Goal: Task Accomplishment & Management: Manage account settings

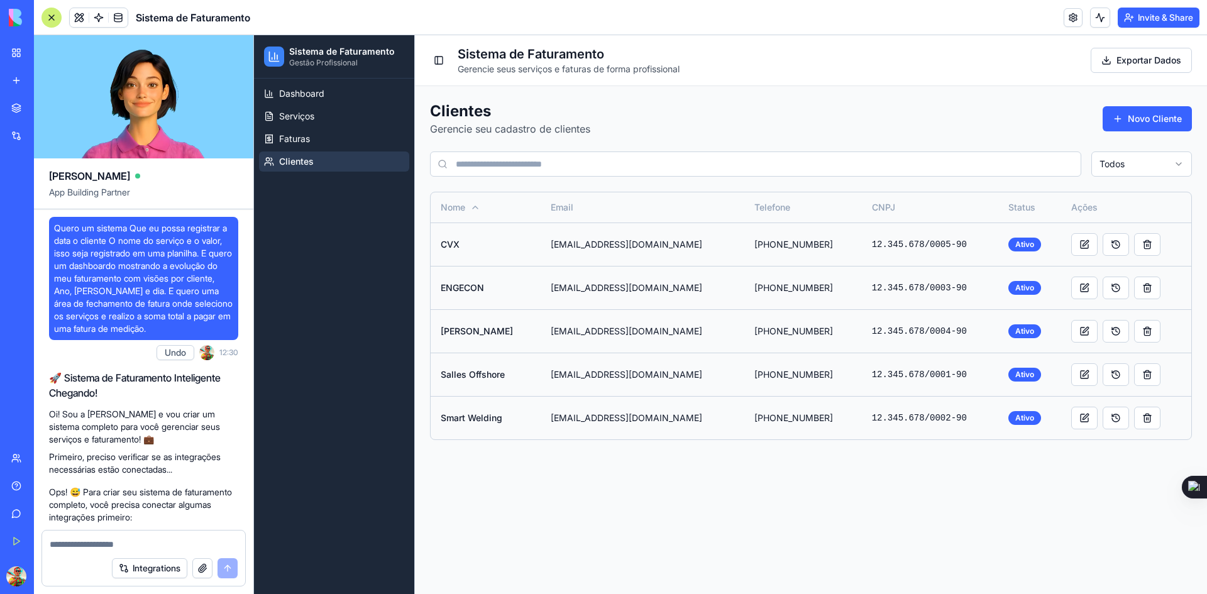
scroll to position [1958, 0]
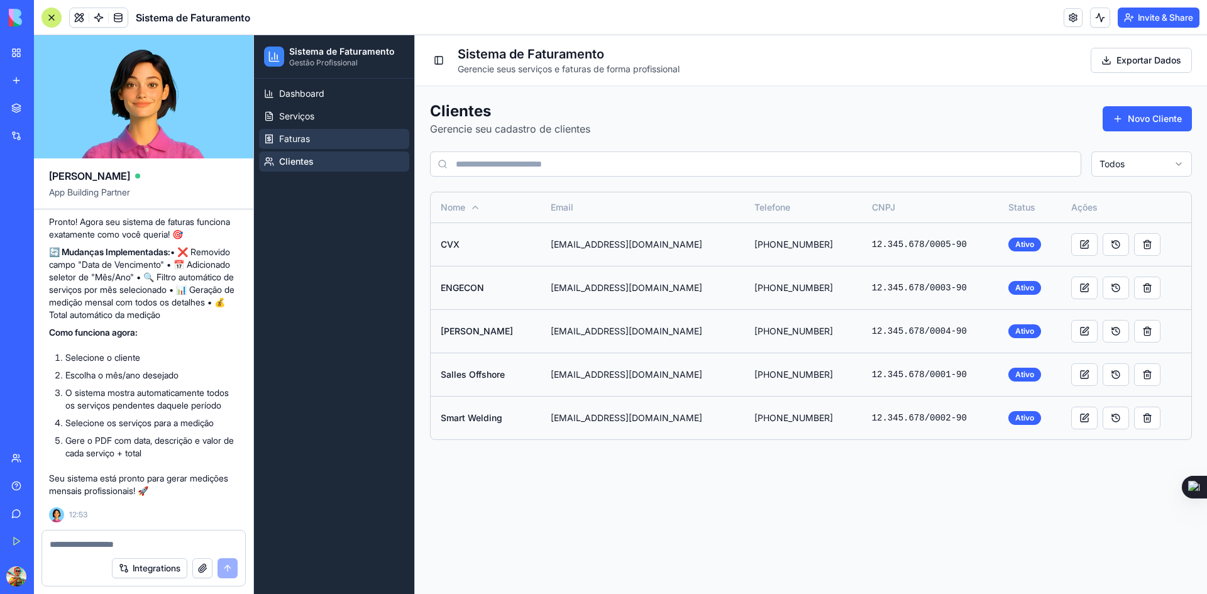
click at [306, 137] on span "Faturas" at bounding box center [294, 139] width 31 height 13
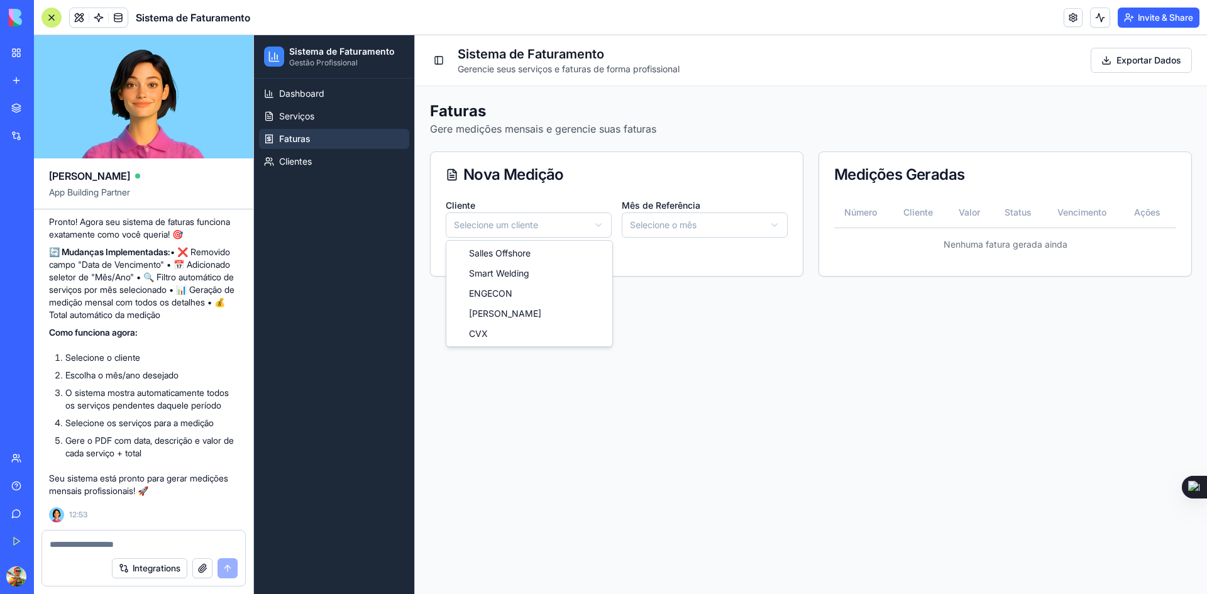
click at [574, 220] on html "Sistema de Faturamento Gestão Profissional Dashboard Serviços Faturas Clientes …" at bounding box center [730, 314] width 953 height 559
drag, startPoint x: 541, startPoint y: 257, endPoint x: 547, endPoint y: 251, distance: 8.5
click at [690, 226] on html "Sistema de Faturamento Gestão Profissional Dashboard Serviços Faturas Clientes …" at bounding box center [730, 314] width 953 height 559
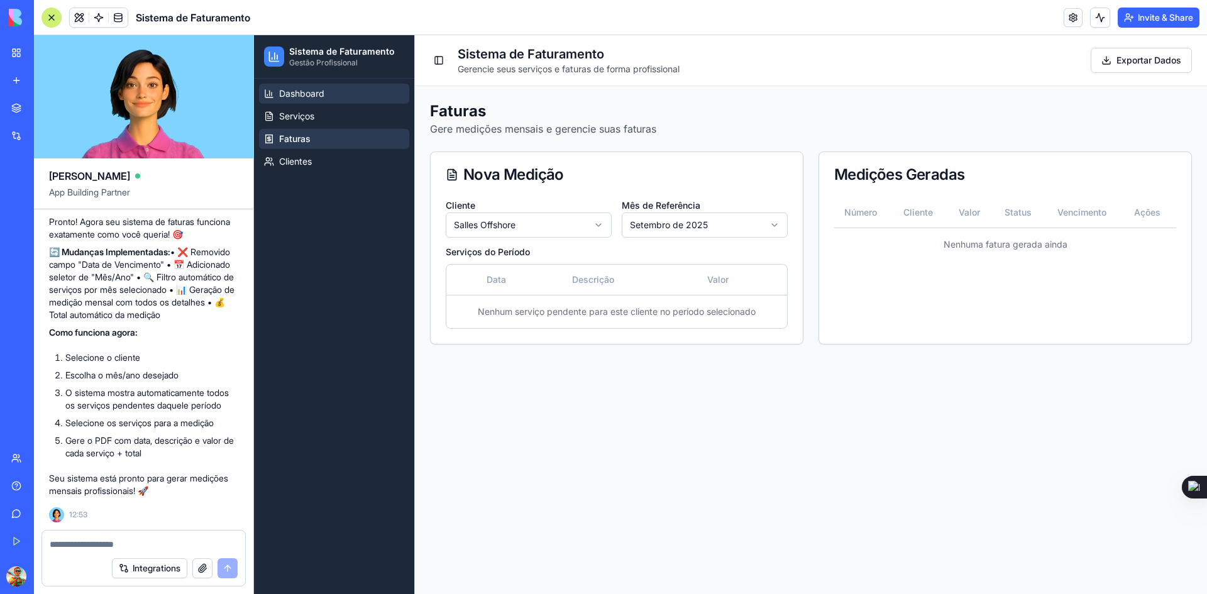
click at [293, 96] on span "Dashboard" at bounding box center [301, 93] width 45 height 13
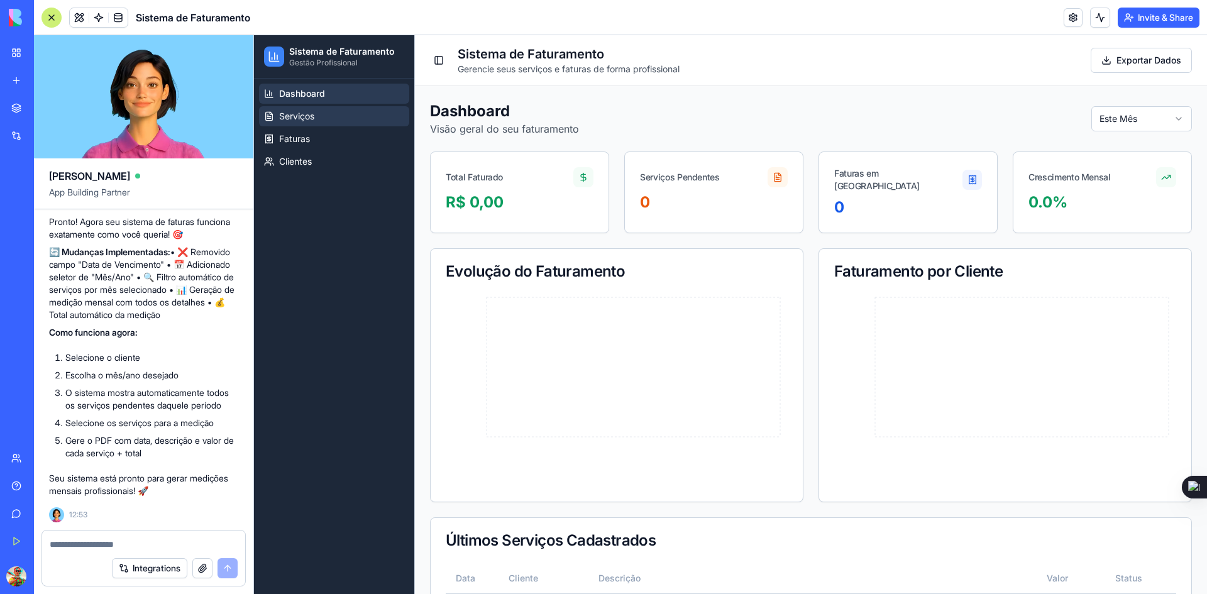
click at [303, 114] on span "Serviços" at bounding box center [296, 116] width 35 height 13
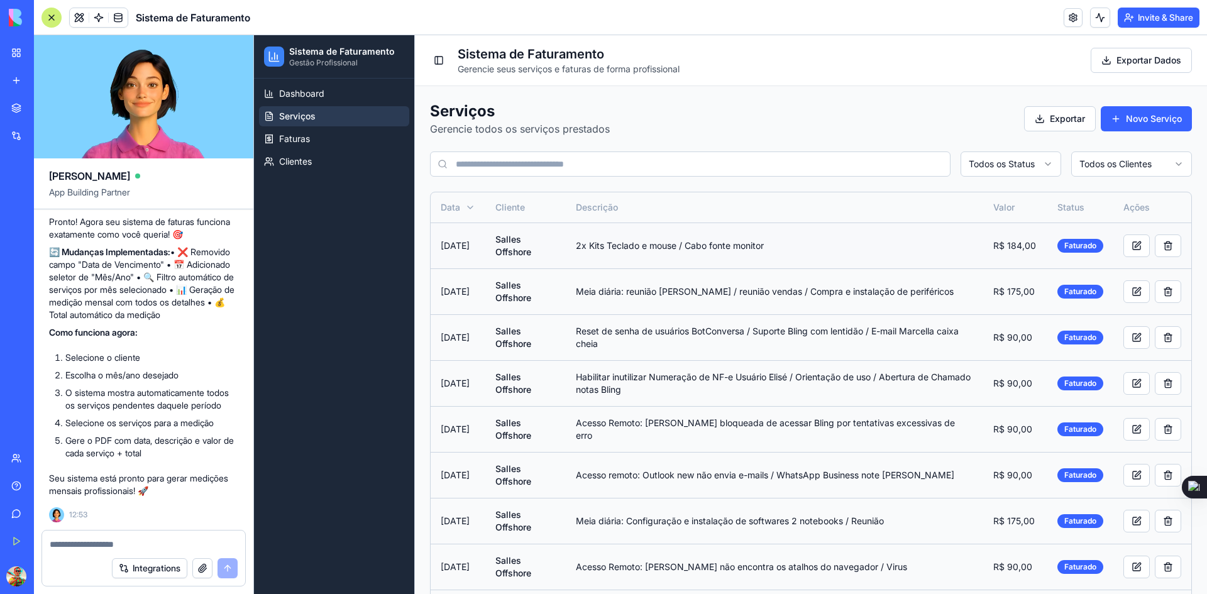
click at [457, 250] on td "[DATE]" at bounding box center [458, 246] width 55 height 46
click at [306, 147] on link "Faturas" at bounding box center [334, 139] width 150 height 20
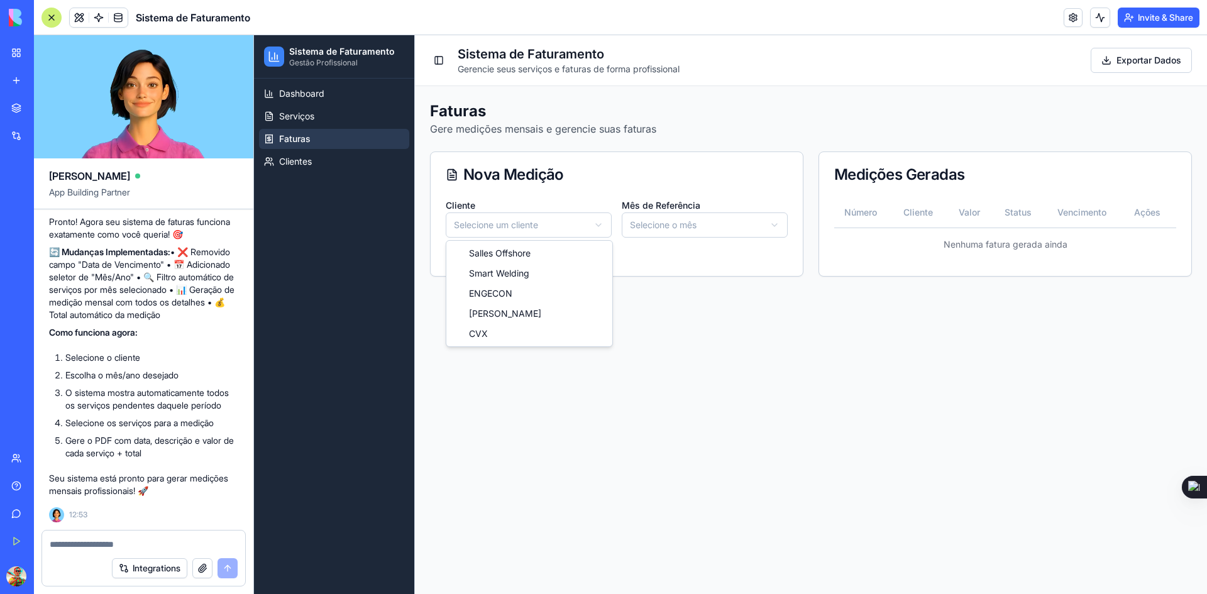
click at [567, 226] on html "Sistema de Faturamento Gestão Profissional Dashboard Serviços Faturas Clientes …" at bounding box center [730, 314] width 953 height 559
click at [699, 218] on html "Sistema de Faturamento Gestão Profissional Dashboard Serviços Faturas Clientes …" at bounding box center [730, 314] width 953 height 559
click at [675, 269] on th "Descrição" at bounding box center [629, 280] width 135 height 30
click at [634, 313] on td "Nenhum serviço pendente para este cliente no período selecionado" at bounding box center [616, 311] width 341 height 33
click at [953, 191] on div "Medições Geradas" at bounding box center [1005, 174] width 372 height 45
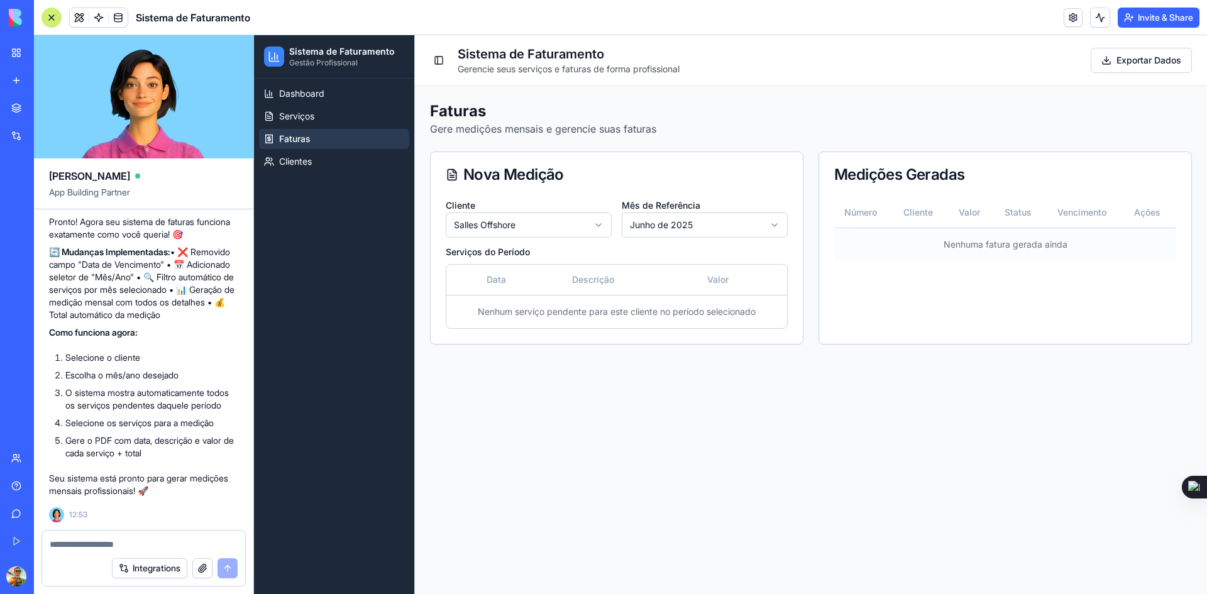
click at [1017, 243] on td "Nenhuma fatura gerada ainda" at bounding box center [1006, 244] width 342 height 33
click at [534, 231] on html "Sistema de Faturamento Gestão Profissional Dashboard Serviços Faturas Clientes …" at bounding box center [730, 314] width 953 height 559
click at [530, 218] on html "Sistema de Faturamento Gestão Profissional Dashboard Serviços Faturas Clientes …" at bounding box center [730, 314] width 953 height 559
click at [529, 222] on html "Sistema de Faturamento Gestão Profissional Dashboard Serviços Faturas Clientes …" at bounding box center [730, 314] width 953 height 559
click at [533, 218] on html "Sistema de Faturamento Gestão Profissional Dashboard Serviços Faturas Clientes …" at bounding box center [730, 314] width 953 height 559
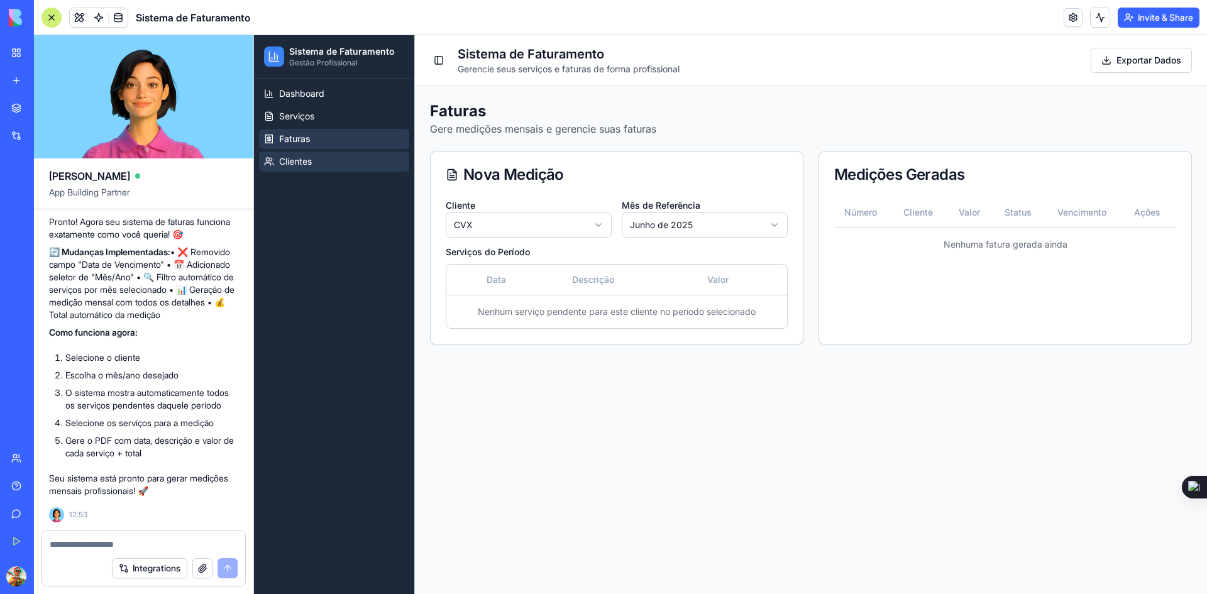
click at [303, 164] on span "Clientes" at bounding box center [295, 161] width 33 height 13
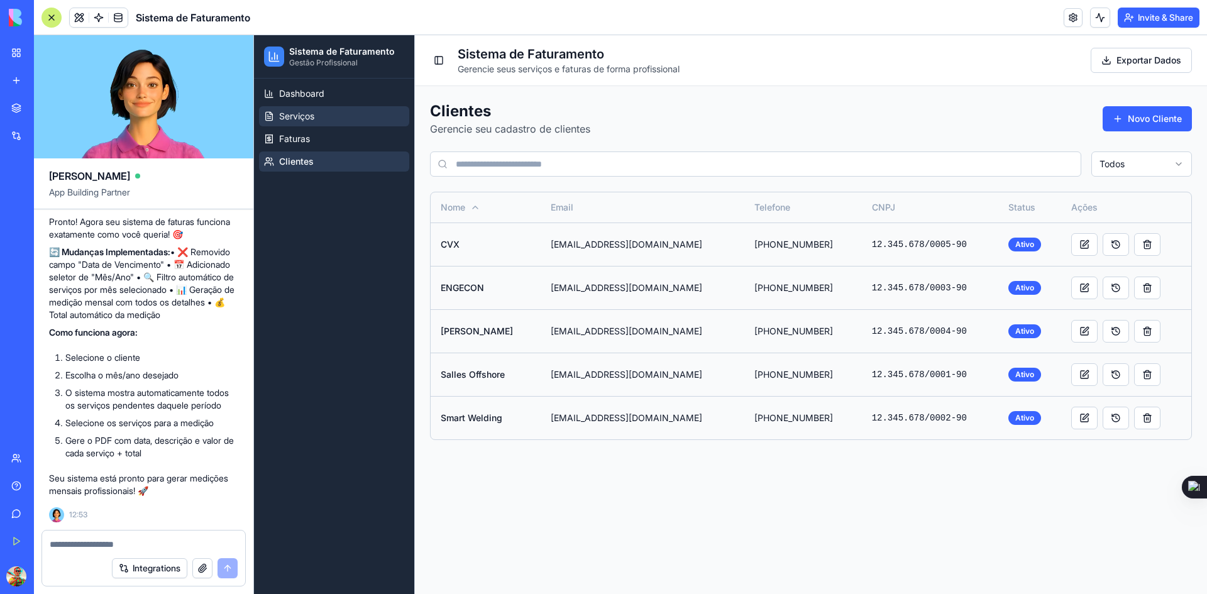
click at [302, 114] on span "Serviços" at bounding box center [296, 116] width 35 height 13
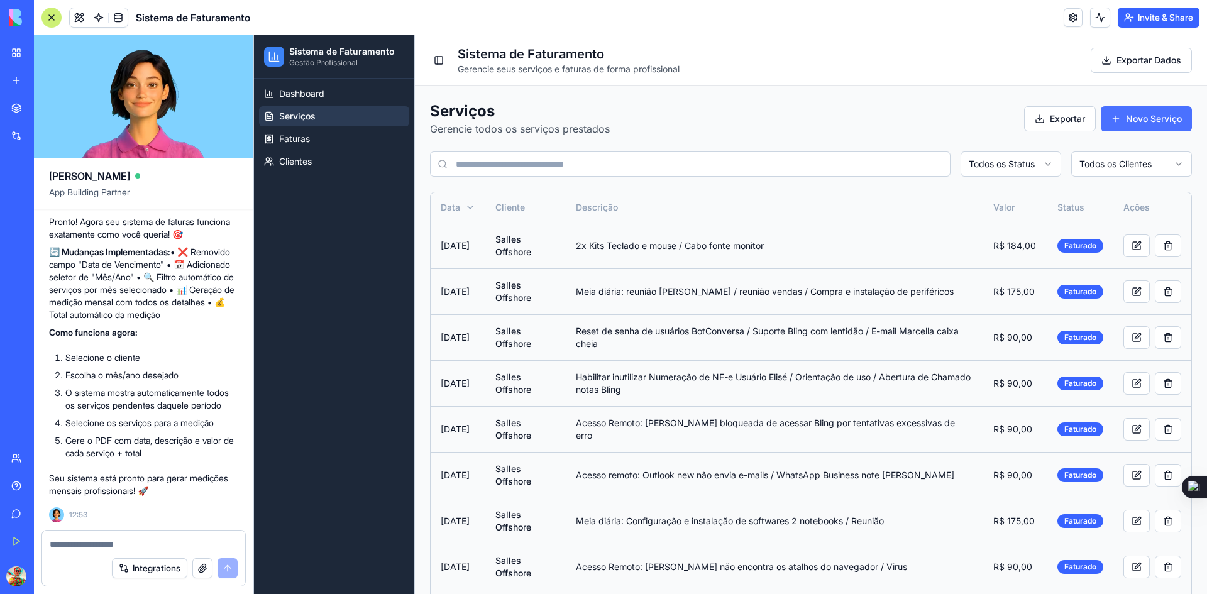
click at [1124, 113] on button "Novo Serviço" at bounding box center [1146, 118] width 91 height 25
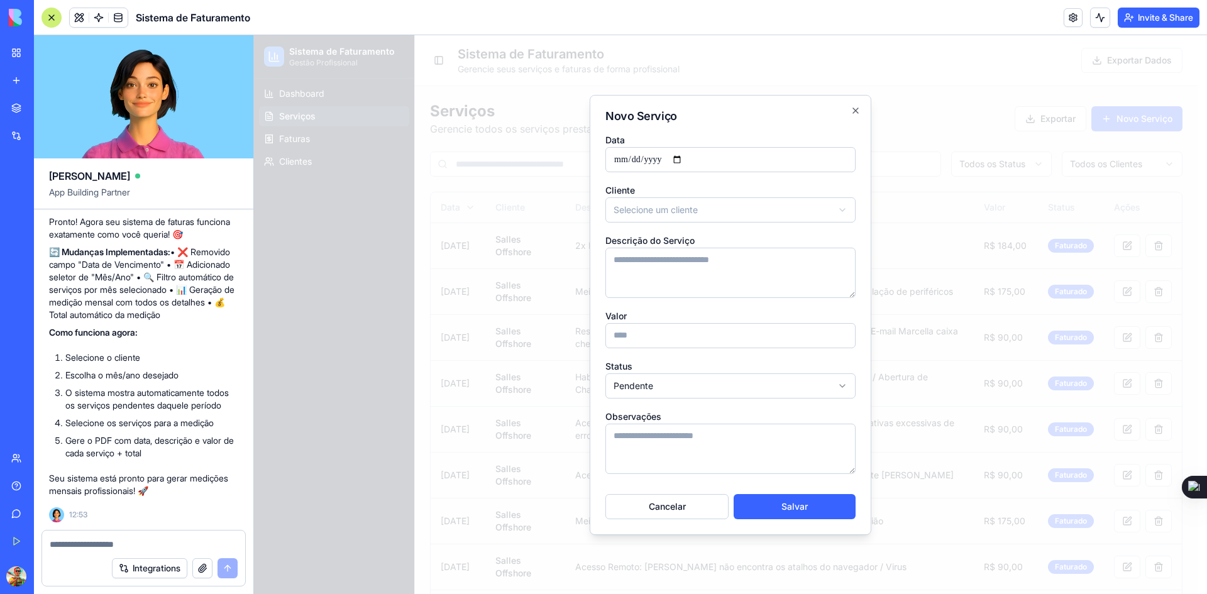
click at [680, 214] on body "Sistema de Faturamento Gestão Profissional Dashboard Serviços Faturas Clientes …" at bounding box center [726, 458] width 944 height 846
click at [663, 266] on textarea "Descrição do Serviço" at bounding box center [731, 273] width 250 height 50
click at [620, 333] on input "Valor" at bounding box center [731, 335] width 250 height 25
click at [641, 385] on body "Sistema de Faturamento Gestão Profissional Dashboard Serviços Faturas Clientes …" at bounding box center [726, 458] width 944 height 846
click at [660, 448] on textarea "Observações" at bounding box center [731, 449] width 250 height 50
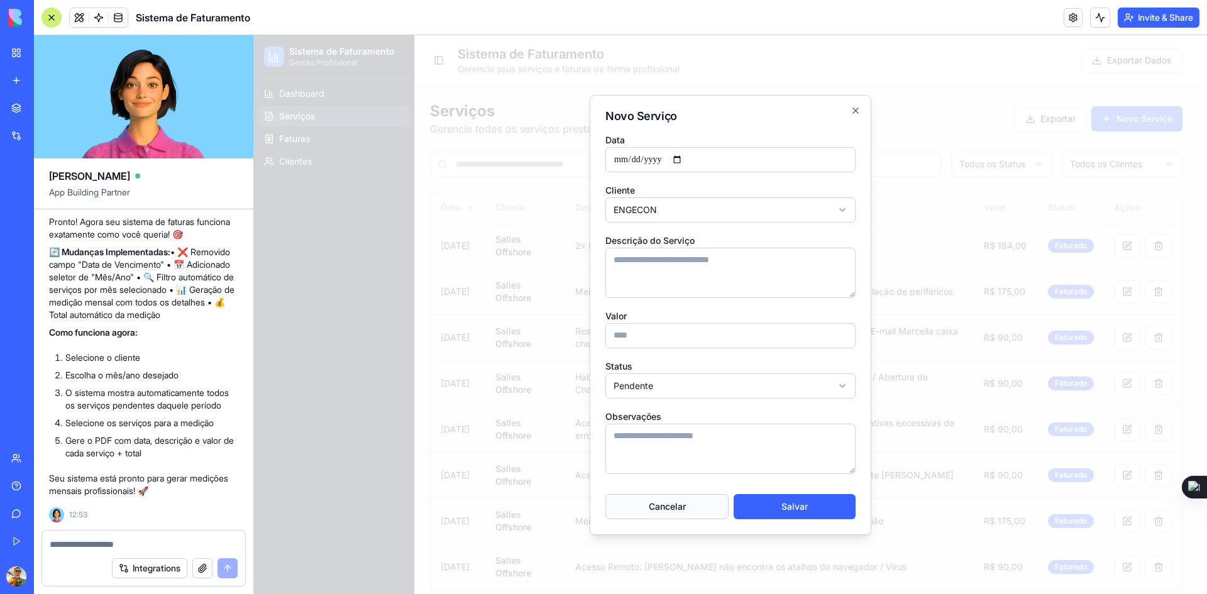
click at [679, 504] on button "Cancelar" at bounding box center [667, 506] width 123 height 25
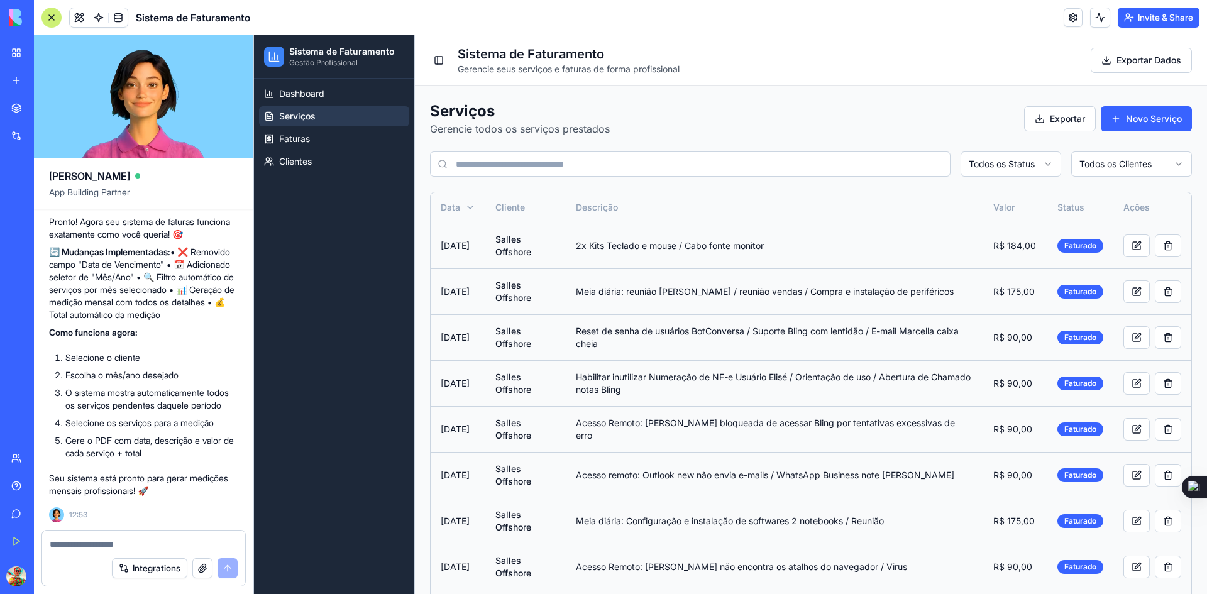
click at [1093, 155] on html "Sistema de Faturamento Gestão Profissional Dashboard Serviços Faturas Clientes …" at bounding box center [730, 458] width 953 height 846
click at [1058, 121] on button "Exportar" at bounding box center [1060, 118] width 72 height 25
click at [1006, 167] on html "Sistema de Faturamento Gestão Profissional Dashboard Serviços Faturas Clientes …" at bounding box center [730, 458] width 953 height 846
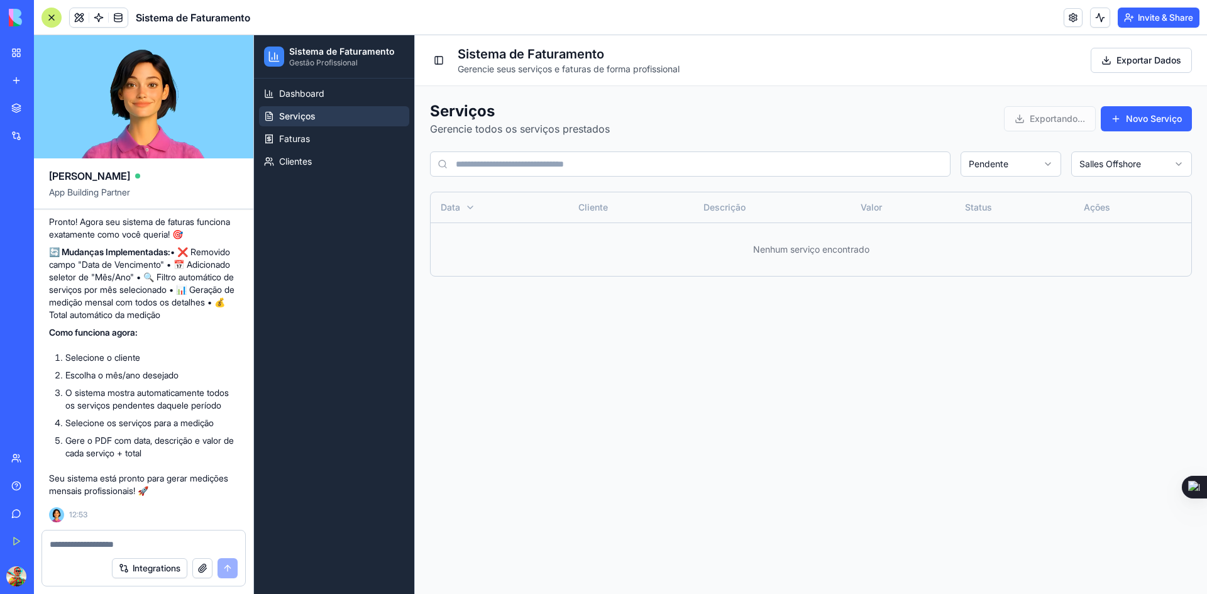
click at [1014, 165] on html "Sistema de Faturamento Gestão Profissional Dashboard Serviços Faturas Clientes …" at bounding box center [730, 314] width 953 height 559
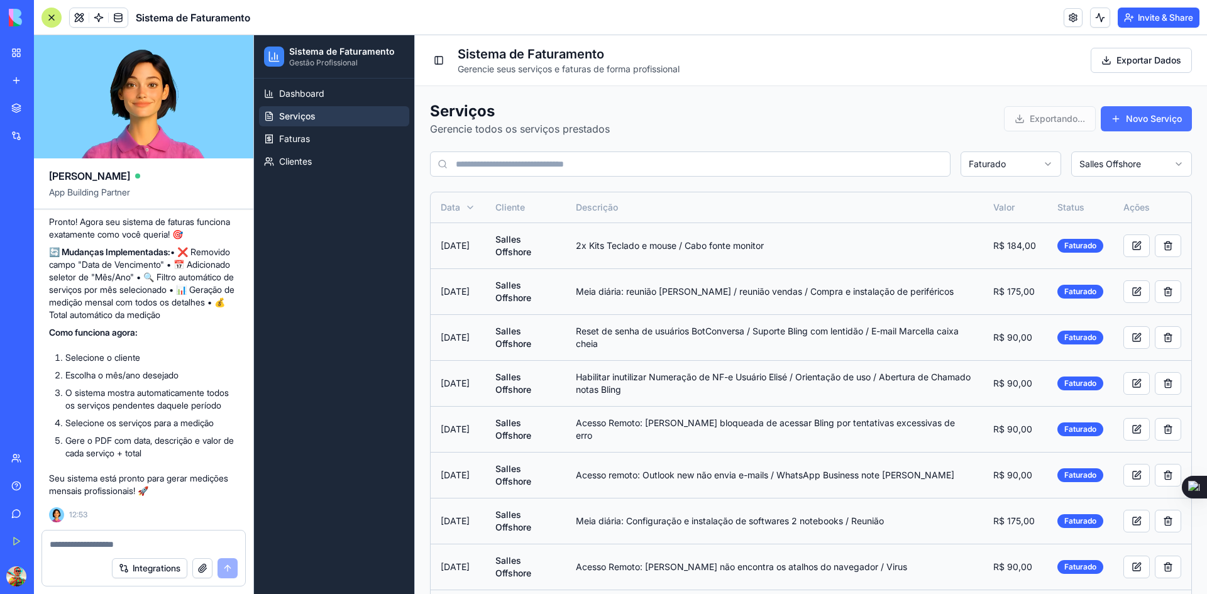
click at [1104, 124] on button "Novo Serviço" at bounding box center [1146, 118] width 91 height 25
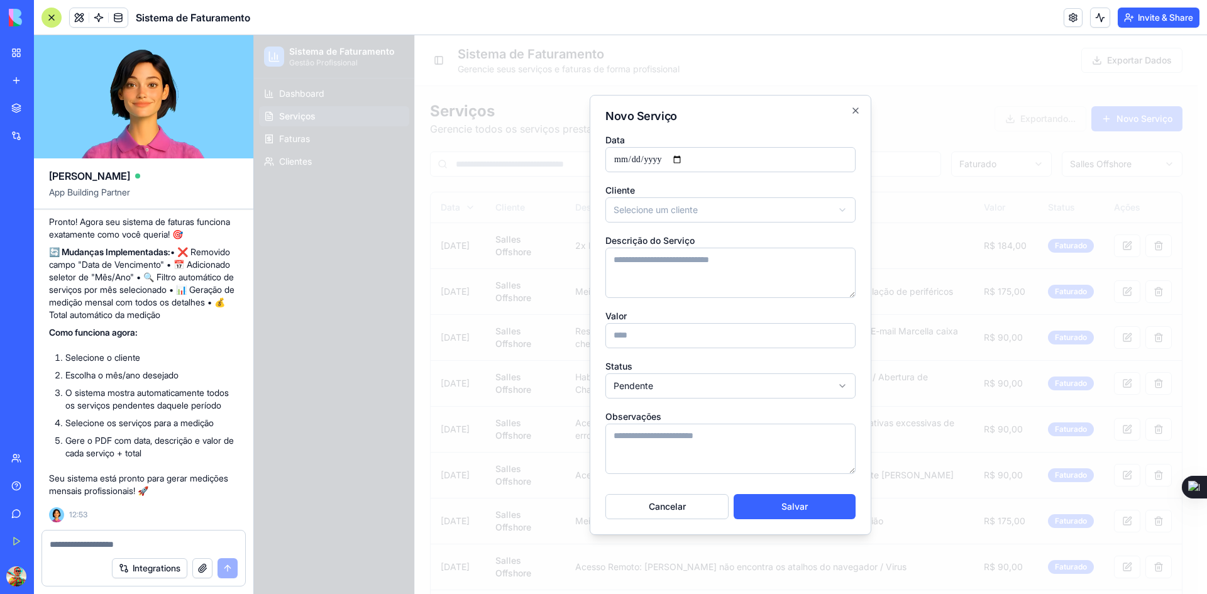
click at [678, 217] on body "Sistema de Faturamento Gestão Profissional Dashboard Serviços Faturas Clientes …" at bounding box center [726, 458] width 944 height 846
click at [662, 272] on textarea "Descrição do Serviço" at bounding box center [731, 273] width 250 height 50
type textarea "*****"
click at [118, 542] on textarea at bounding box center [144, 544] width 188 height 13
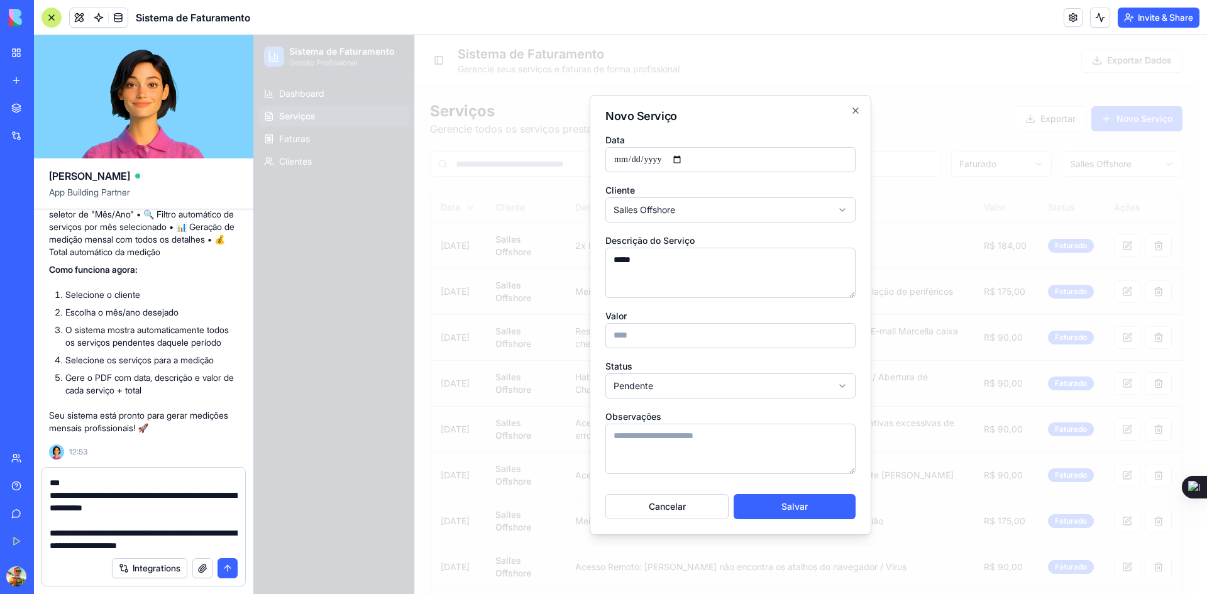
scroll to position [24, 0]
paste textarea "**********"
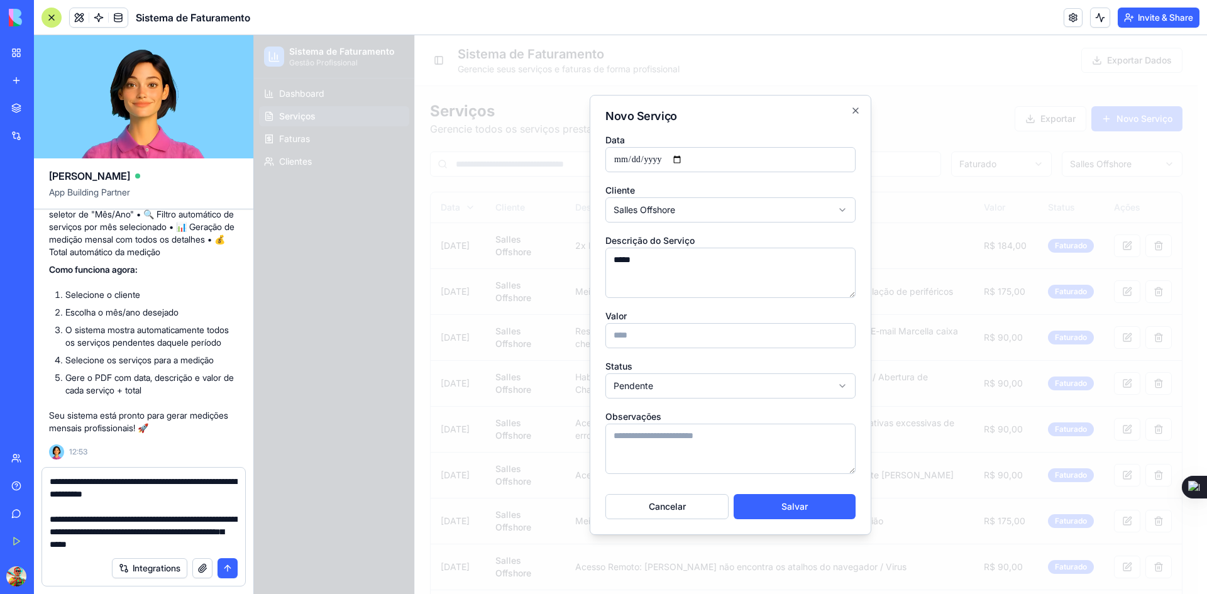
type textarea "**********"
click at [647, 262] on textarea "*****" at bounding box center [731, 273] width 250 height 50
click at [644, 260] on textarea "*****" at bounding box center [731, 273] width 250 height 50
type textarea "**********"
click at [663, 340] on input "Valor" at bounding box center [731, 335] width 250 height 25
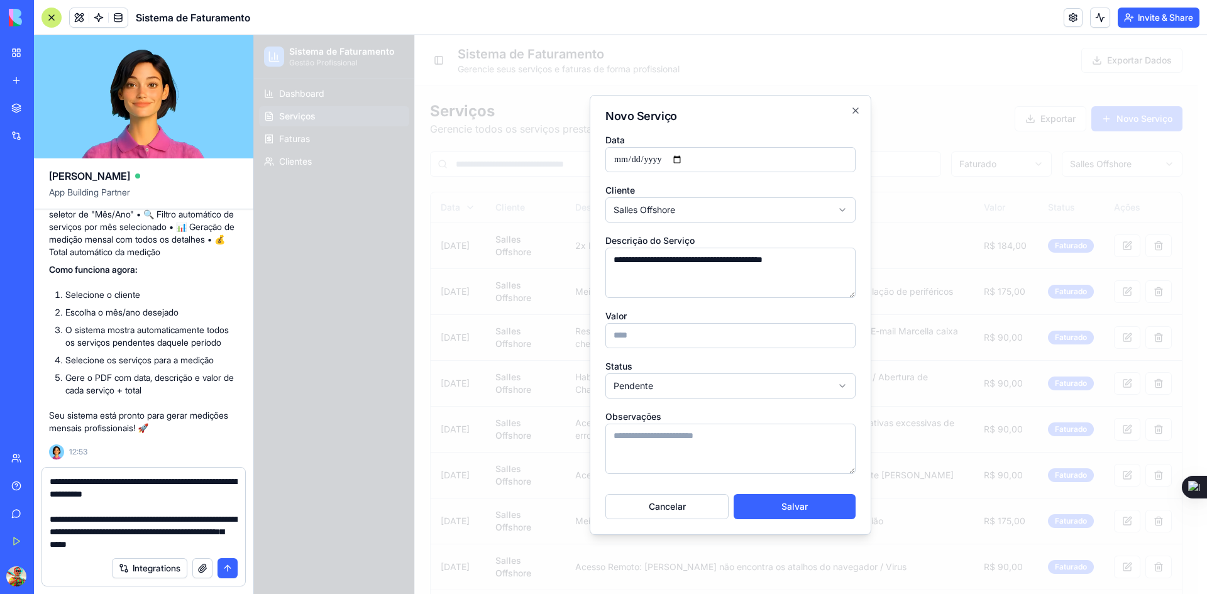
type input "**"
click at [652, 387] on body "Sistema de Faturamento Gestão Profissional Dashboard Serviços Faturas Clientes …" at bounding box center [726, 458] width 944 height 846
click at [796, 509] on button "Salvar" at bounding box center [795, 506] width 122 height 25
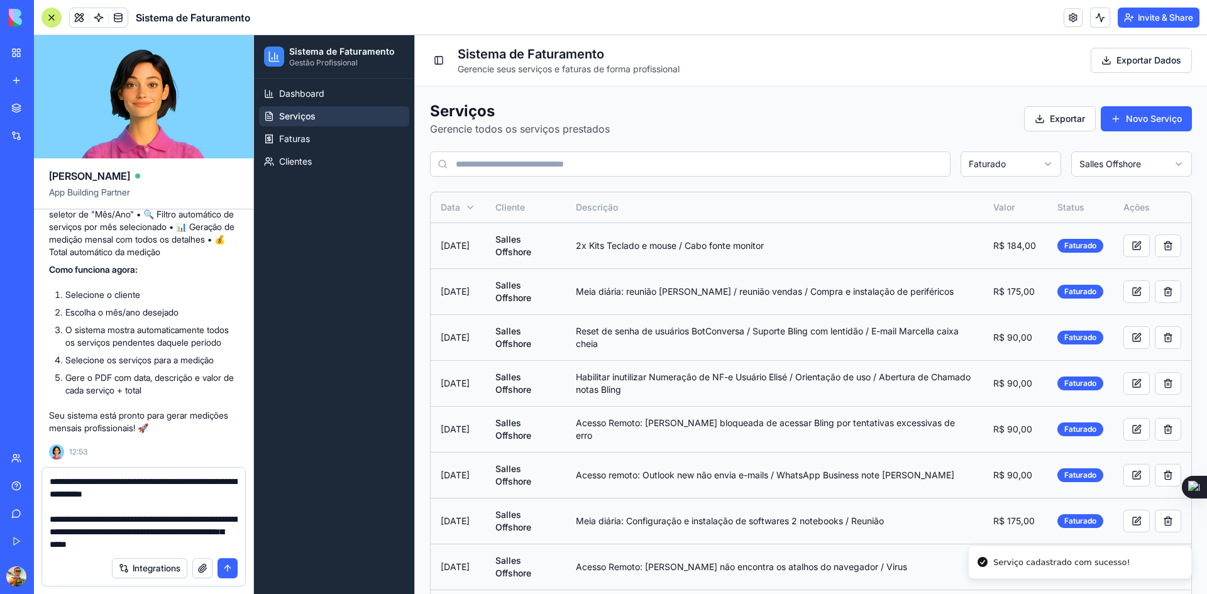
click at [1092, 168] on html "Sistema de Faturamento Gestão Profissional Dashboard Serviços Faturas Clientes …" at bounding box center [730, 458] width 953 height 846
click at [989, 171] on html "Sistema de Faturamento Gestão Profissional Dashboard Serviços Faturas Clientes …" at bounding box center [730, 458] width 953 height 846
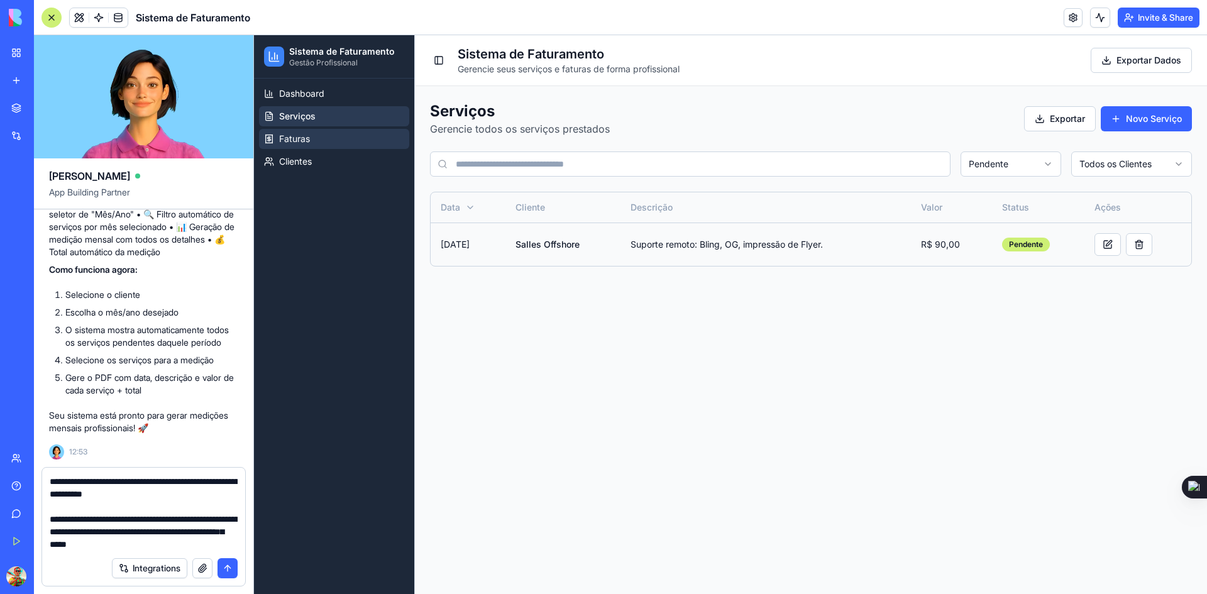
click at [310, 136] on span "Faturas" at bounding box center [294, 139] width 31 height 13
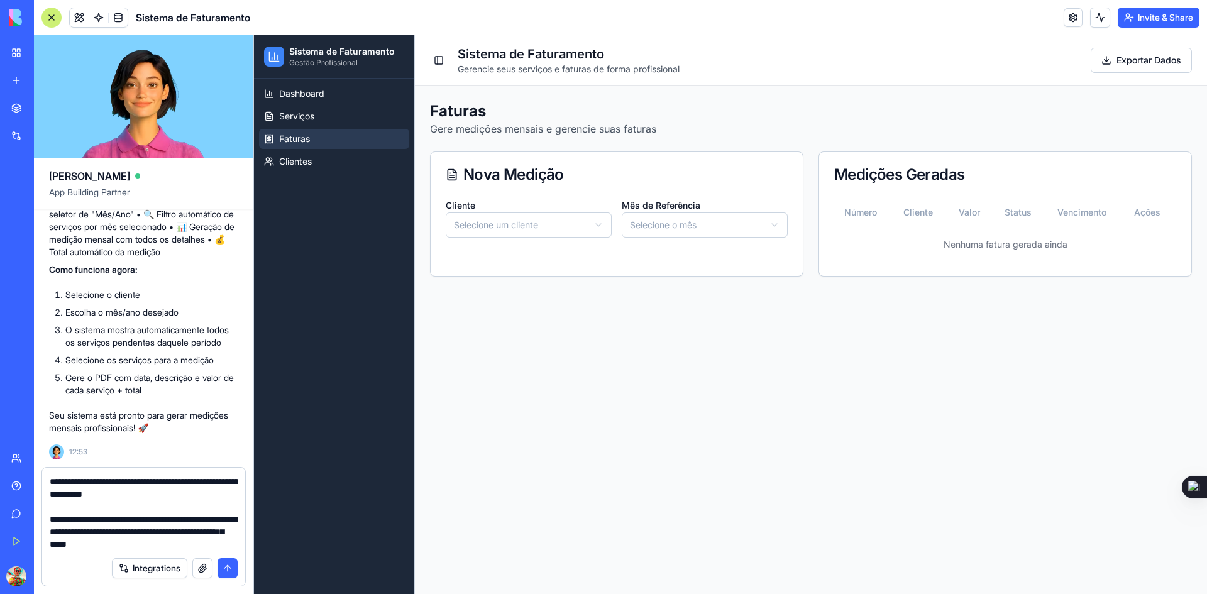
click at [519, 226] on html "Sistema de Faturamento Gestão Profissional Dashboard Serviços Faturas Clientes …" at bounding box center [730, 314] width 953 height 559
click at [654, 225] on html "Sistema de Faturamento Gestão Profissional Dashboard Serviços Faturas Clientes …" at bounding box center [730, 314] width 953 height 559
click at [459, 331] on button "button" at bounding box center [462, 331] width 10 height 10
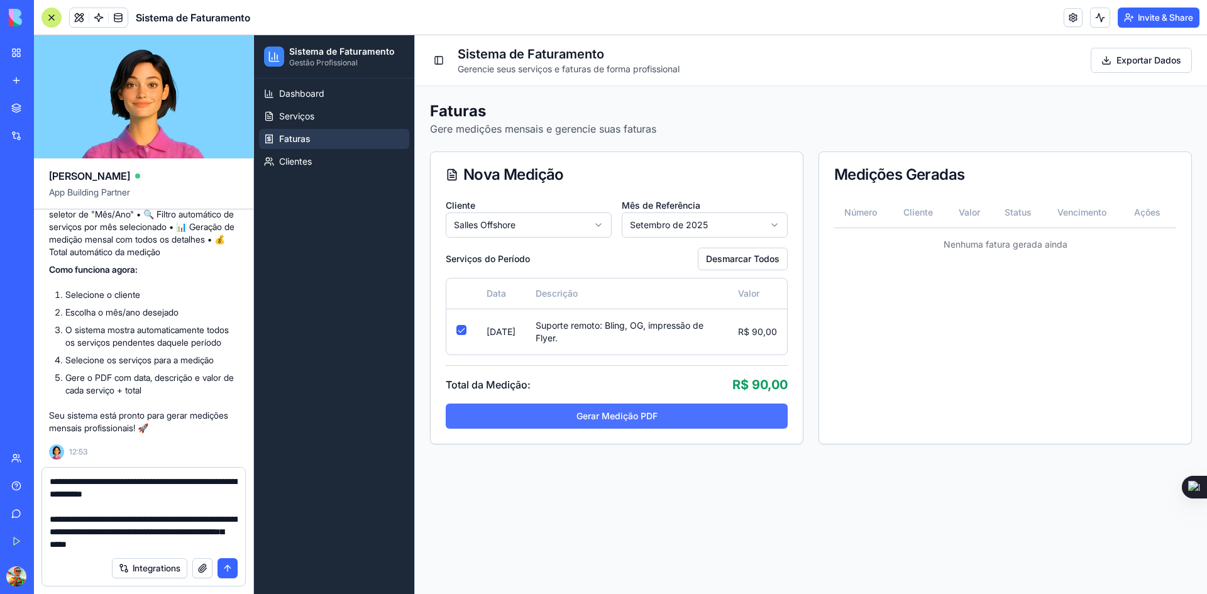
click at [582, 415] on button "Gerar Medição PDF" at bounding box center [617, 416] width 342 height 25
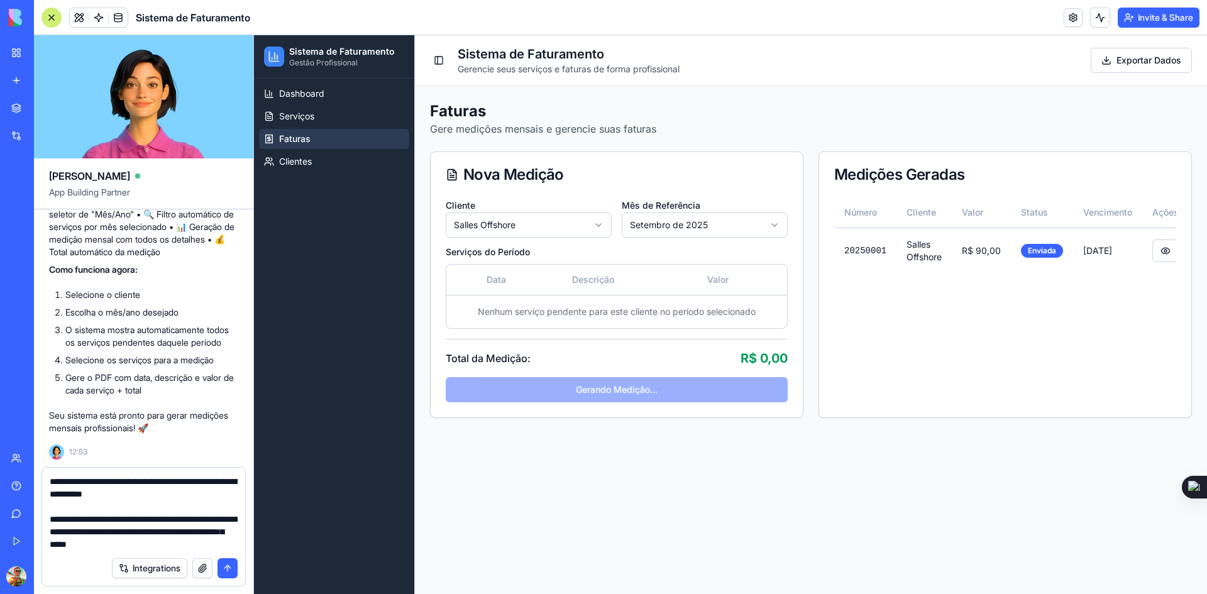
scroll to position [0, 40]
drag, startPoint x: 1007, startPoint y: 288, endPoint x: 1033, endPoint y: 289, distance: 25.2
click at [1033, 289] on div "Número Cliente Valor Status Vencimento Ações 20250001 Salles Offshore R$ 90,00 …" at bounding box center [1005, 242] width 372 height 91
click at [1125, 257] on button at bounding box center [1126, 251] width 26 height 23
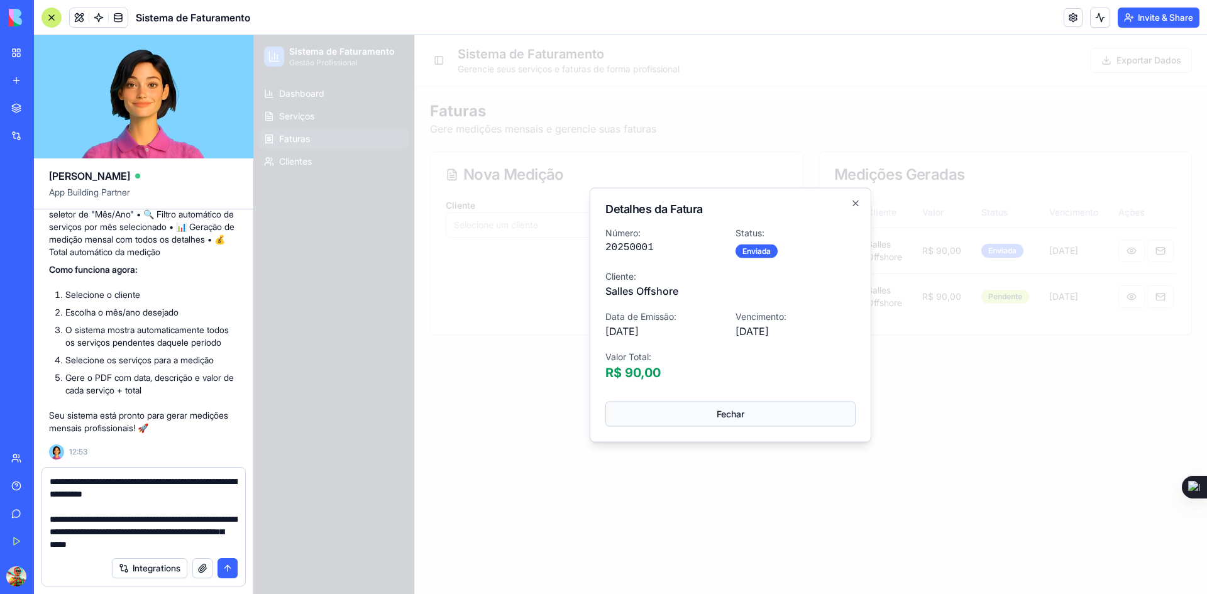
click at [733, 418] on button "Fechar" at bounding box center [731, 413] width 250 height 25
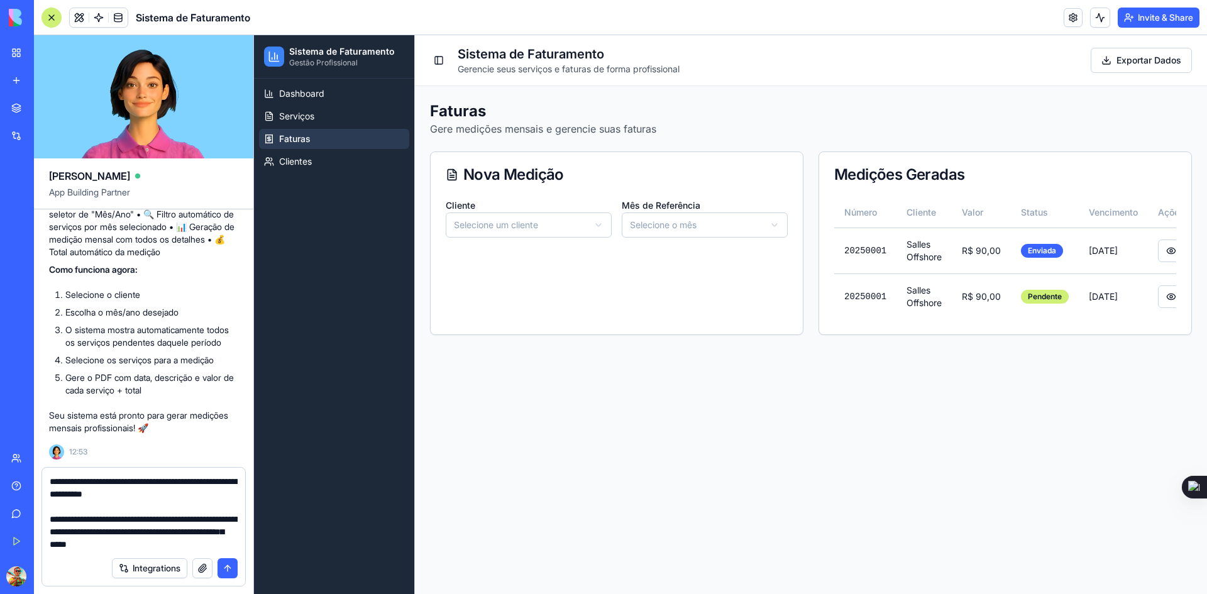
scroll to position [0, 45]
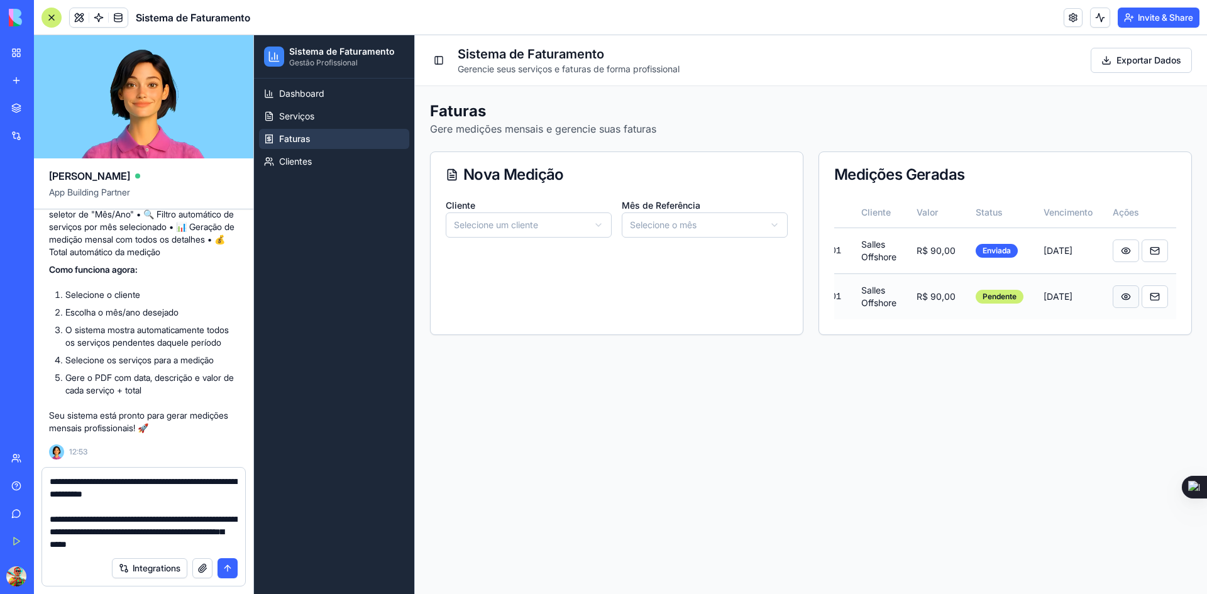
click at [1121, 291] on button at bounding box center [1126, 297] width 26 height 23
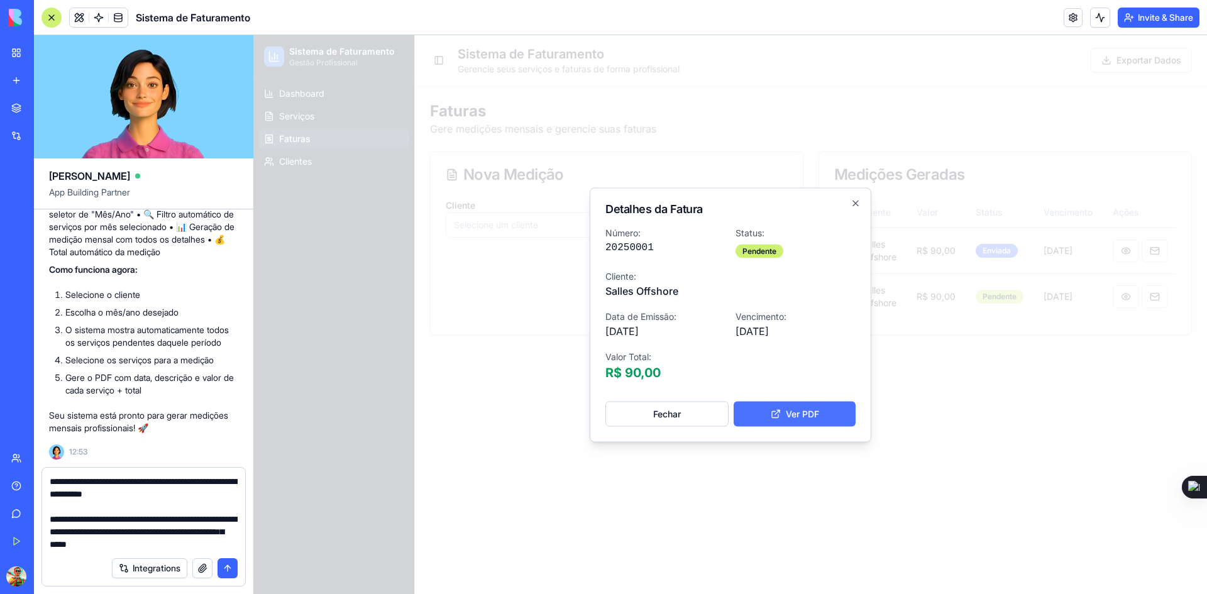
click at [805, 416] on button "Ver PDF" at bounding box center [795, 413] width 122 height 25
click at [669, 412] on button "Fechar" at bounding box center [667, 413] width 123 height 25
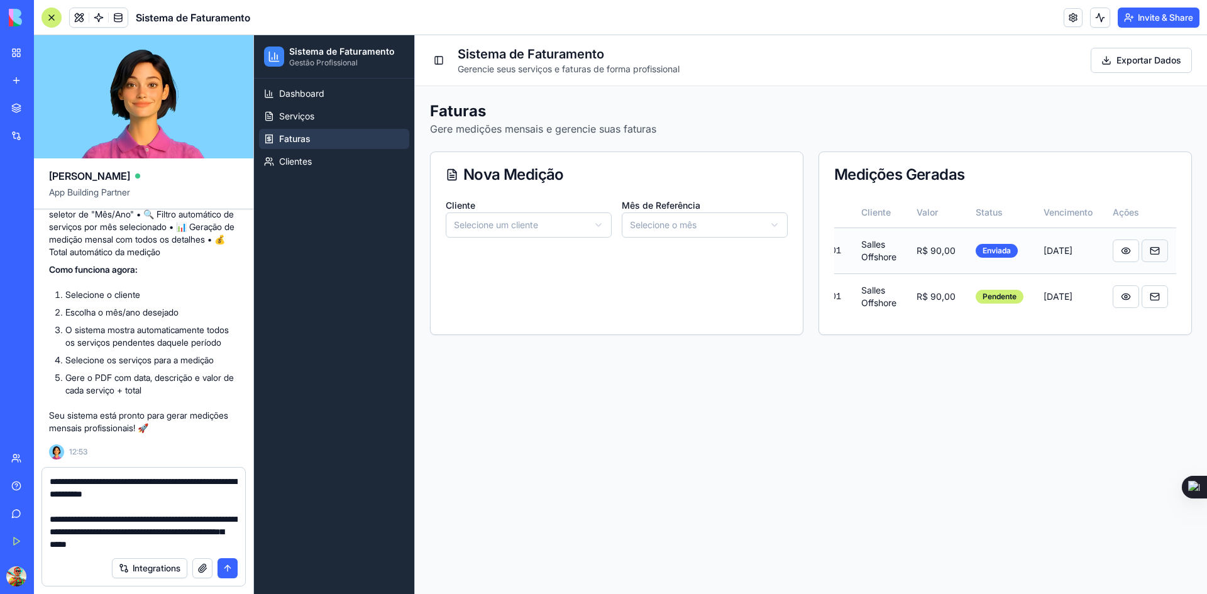
click at [1158, 249] on button at bounding box center [1155, 251] width 26 height 23
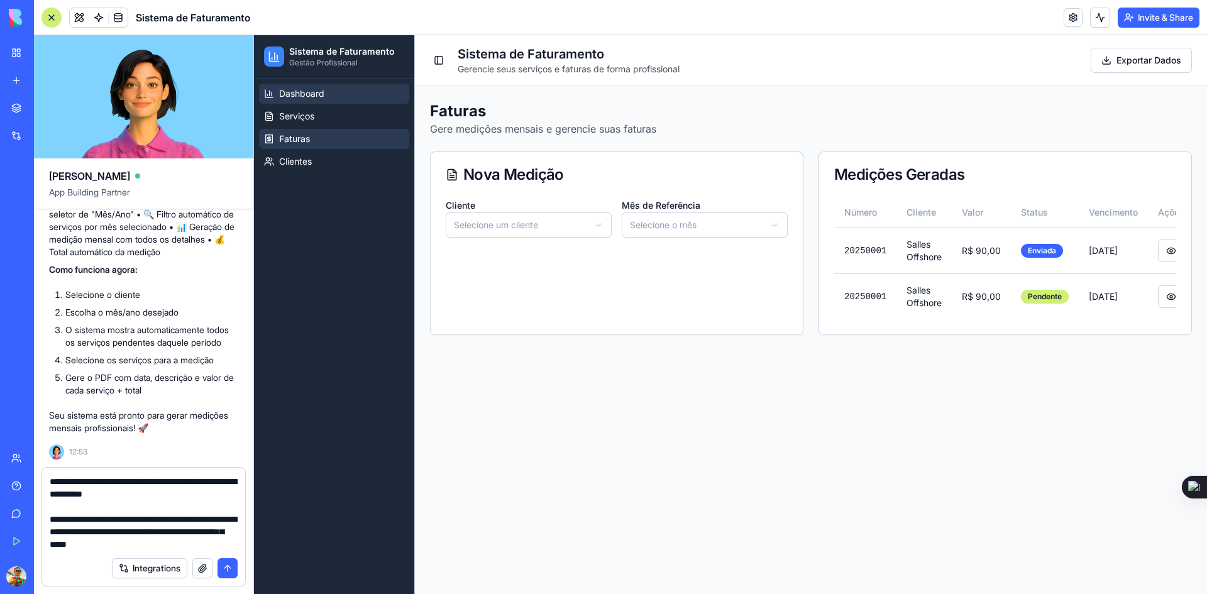
click at [315, 94] on span "Dashboard" at bounding box center [301, 93] width 45 height 13
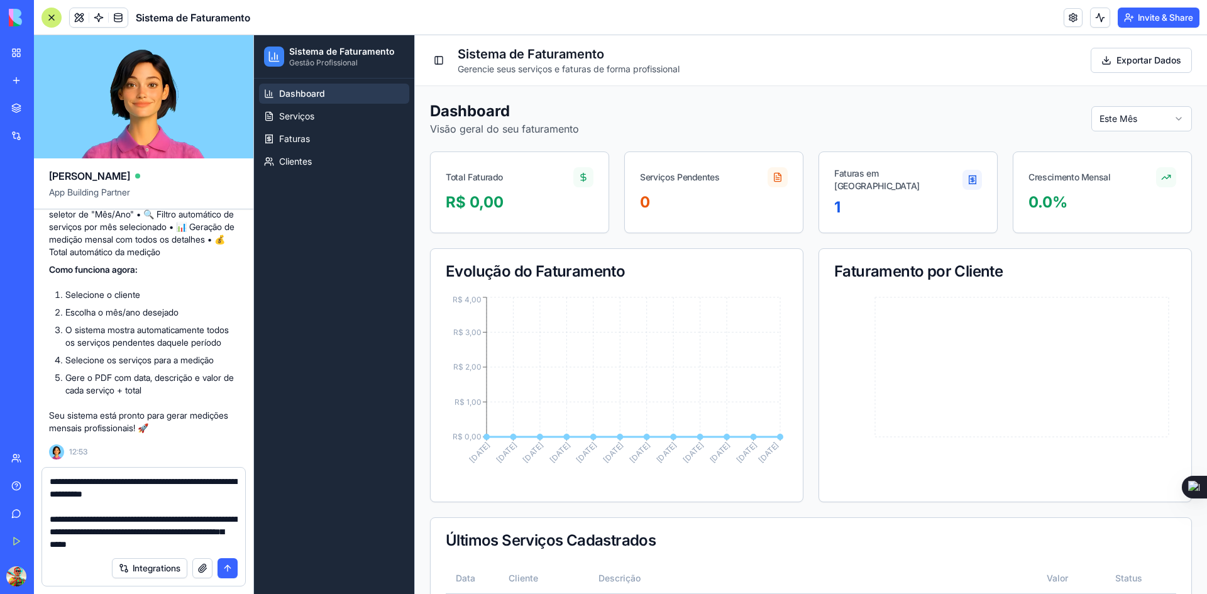
click at [1133, 112] on html "Sistema de Faturamento Gestão Profissional Dashboard Serviços Faturas Clientes …" at bounding box center [730, 502] width 953 height 935
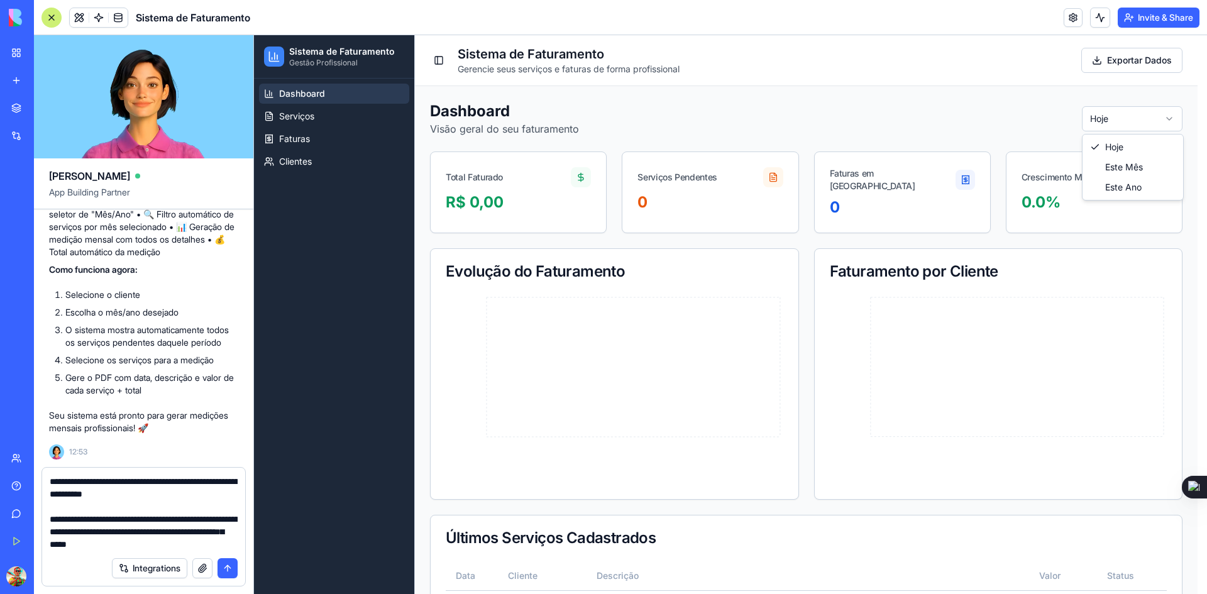
click at [1133, 108] on html "Sistema de Faturamento Gestão Profissional Dashboard Serviços Faturas Clientes …" at bounding box center [730, 501] width 953 height 932
click at [1129, 112] on html "Sistema de Faturamento Gestão Profissional Dashboard Serviços Faturas Clientes …" at bounding box center [730, 501] width 953 height 932
drag, startPoint x: 1104, startPoint y: 182, endPoint x: 1105, endPoint y: 170, distance: 12.0
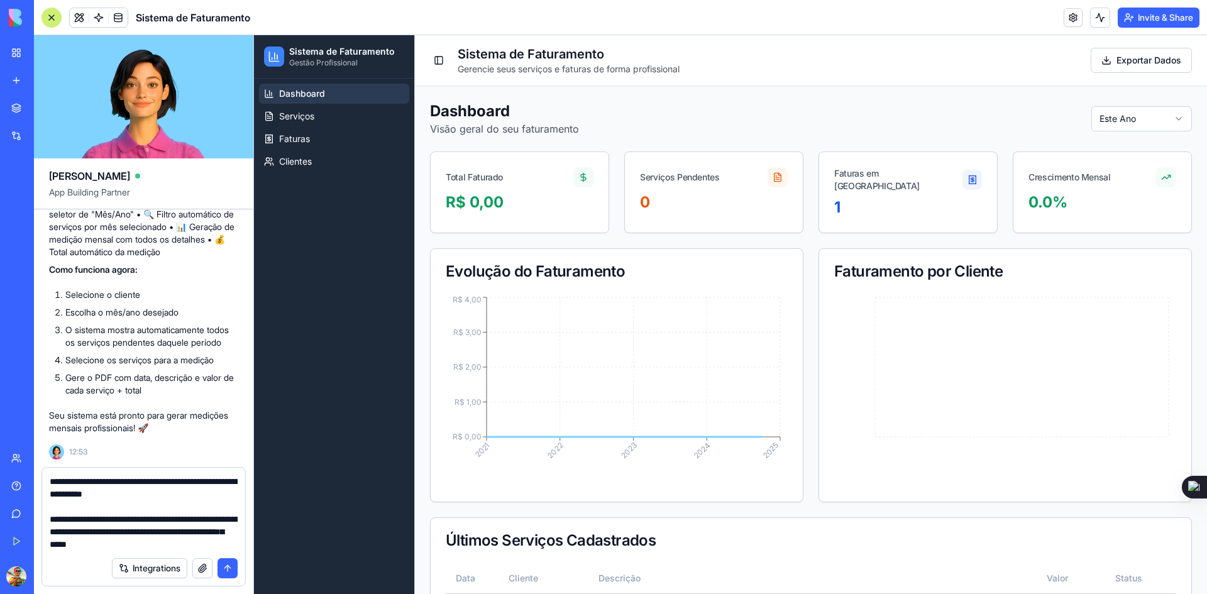
click at [1114, 121] on html "Sistema de Faturamento Gestão Profissional Dashboard Serviços Faturas Clientes …" at bounding box center [730, 502] width 953 height 935
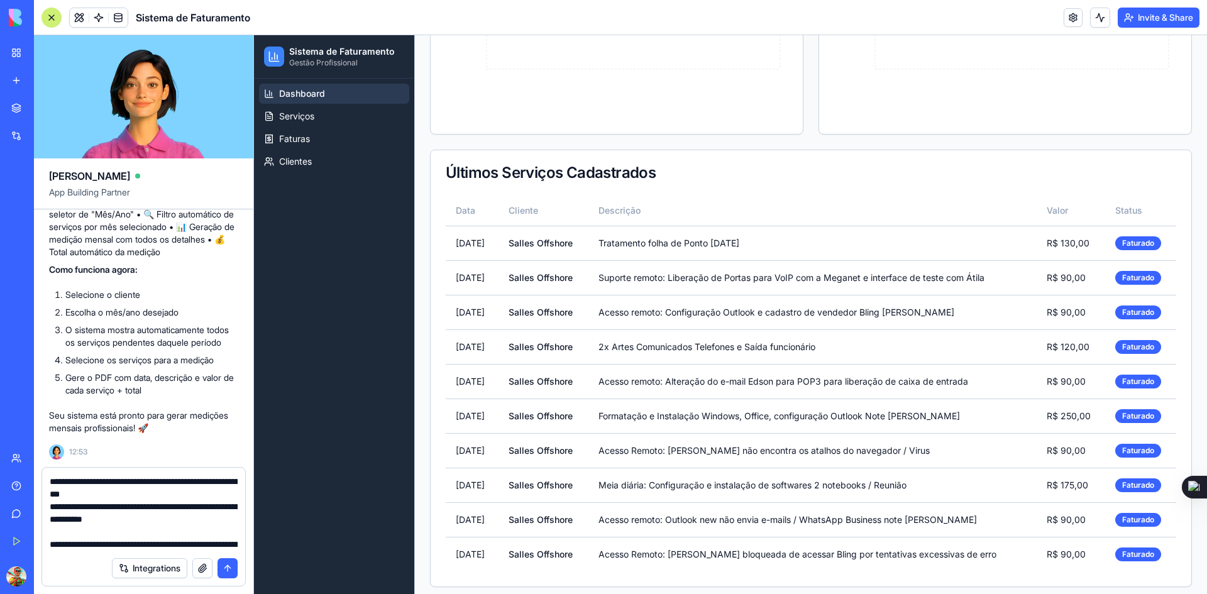
scroll to position [2021, 0]
drag, startPoint x: 196, startPoint y: 521, endPoint x: 77, endPoint y: 518, distance: 118.9
click at [76, 518] on textarea "**********" at bounding box center [144, 512] width 188 height 75
drag, startPoint x: 112, startPoint y: 507, endPoint x: 86, endPoint y: 514, distance: 26.7
click at [78, 506] on textarea "**********" at bounding box center [144, 512] width 188 height 75
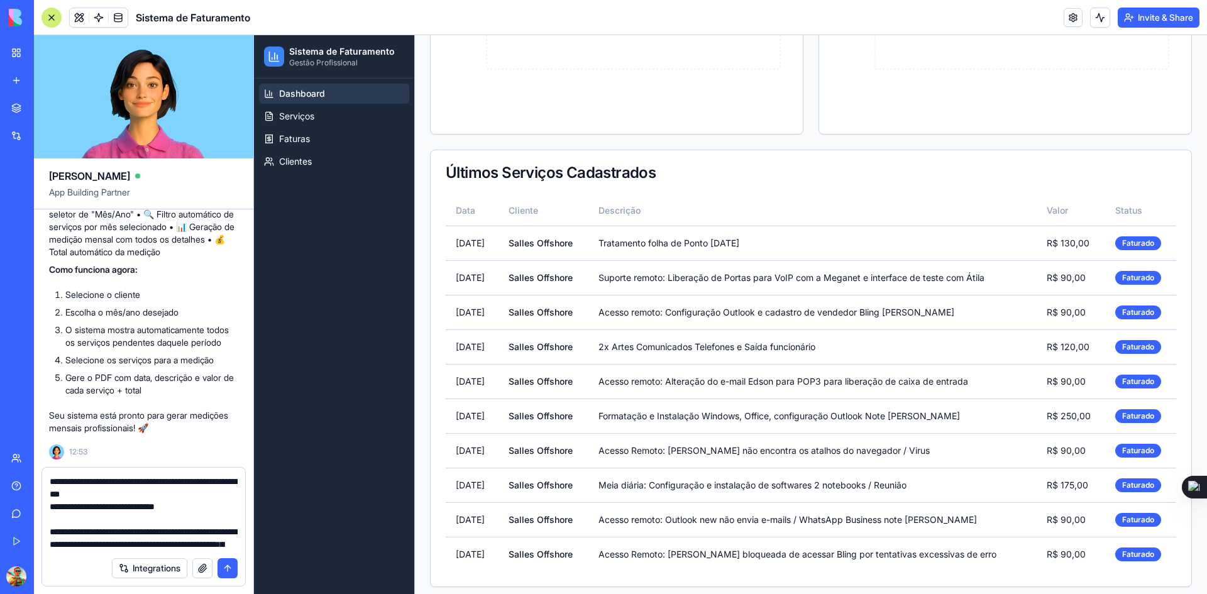
click at [76, 505] on textarea "**********" at bounding box center [144, 512] width 188 height 75
drag, startPoint x: 165, startPoint y: 508, endPoint x: 184, endPoint y: 508, distance: 18.2
click at [166, 509] on textarea "**********" at bounding box center [144, 512] width 188 height 75
type textarea "**********"
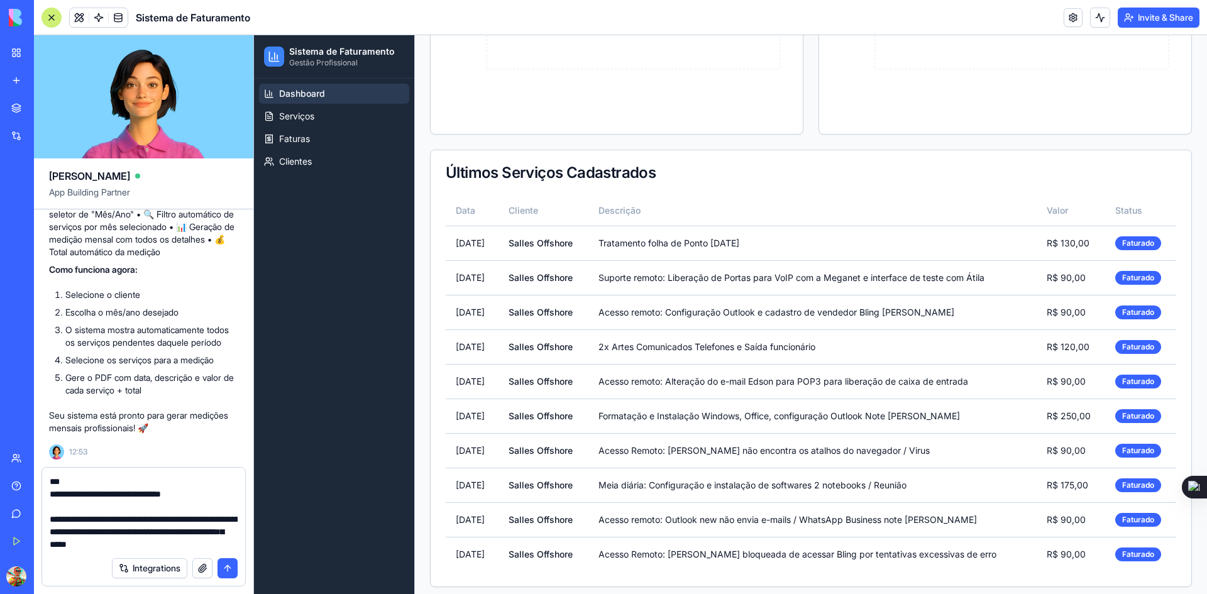
click at [119, 542] on textarea "**********" at bounding box center [144, 512] width 188 height 75
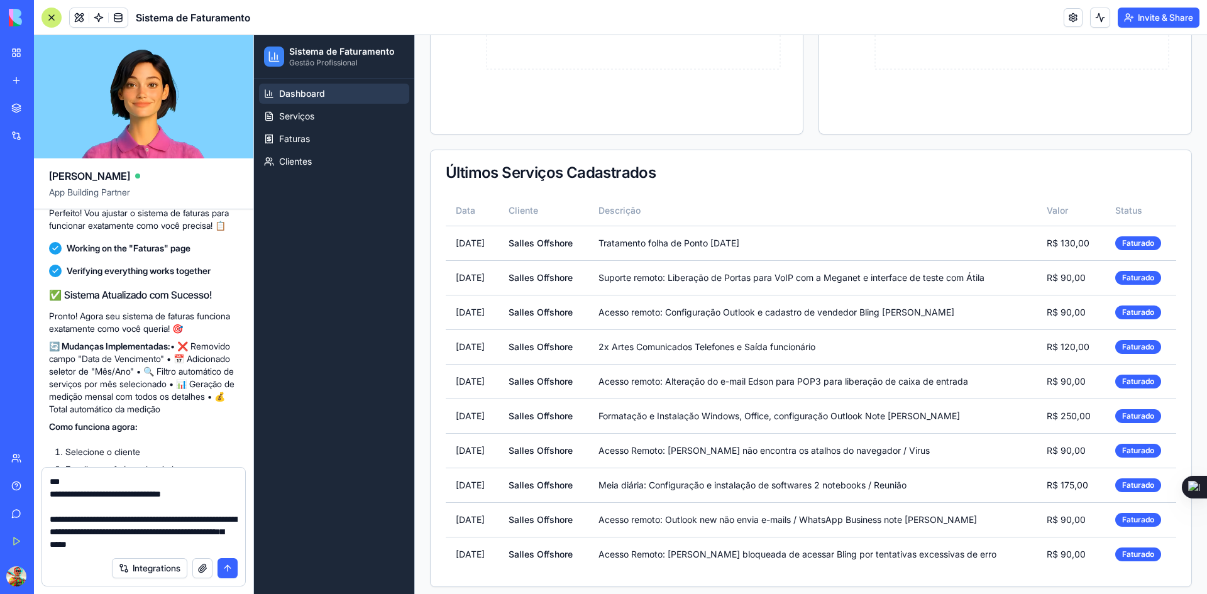
scroll to position [1895, 0]
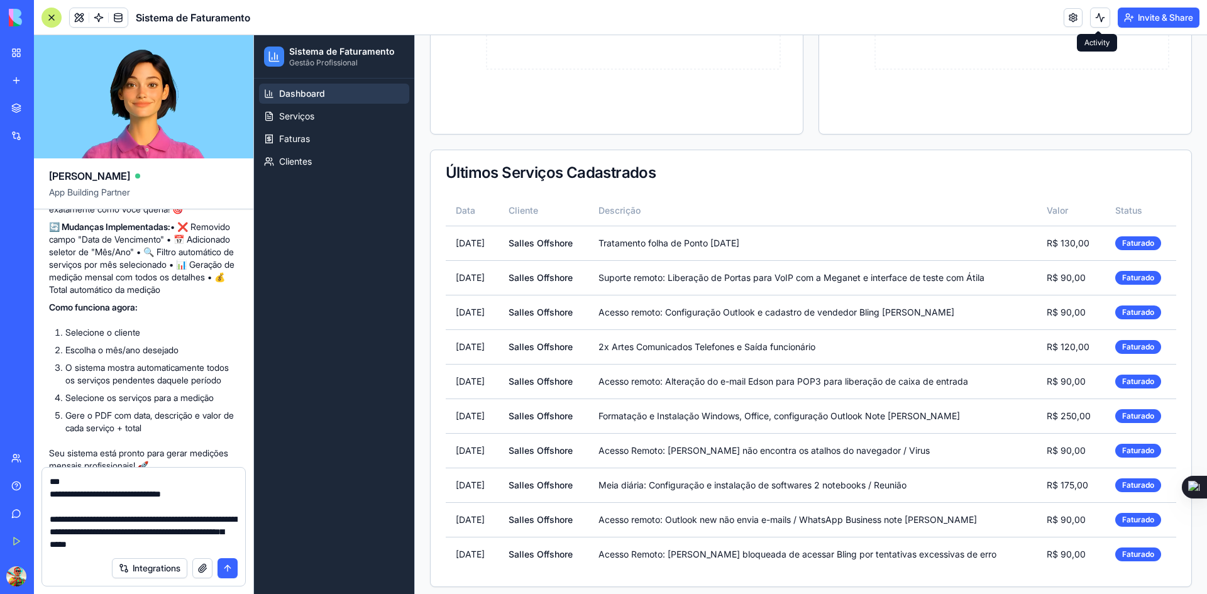
click at [1103, 18] on button at bounding box center [1100, 18] width 20 height 20
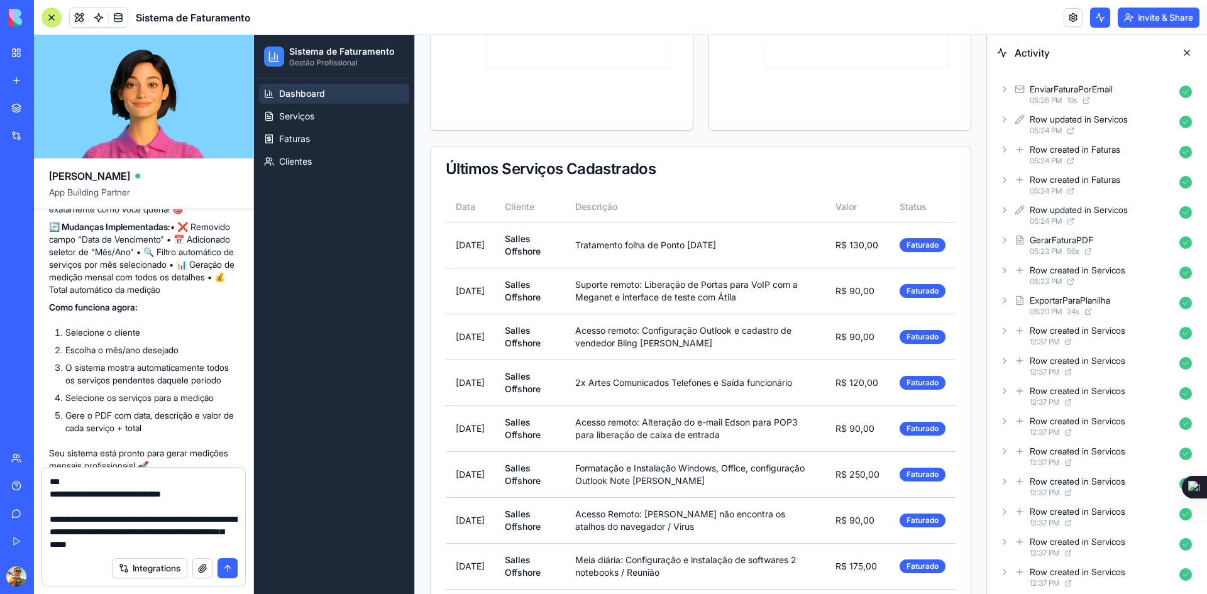
click at [1003, 88] on icon at bounding box center [1005, 89] width 10 height 10
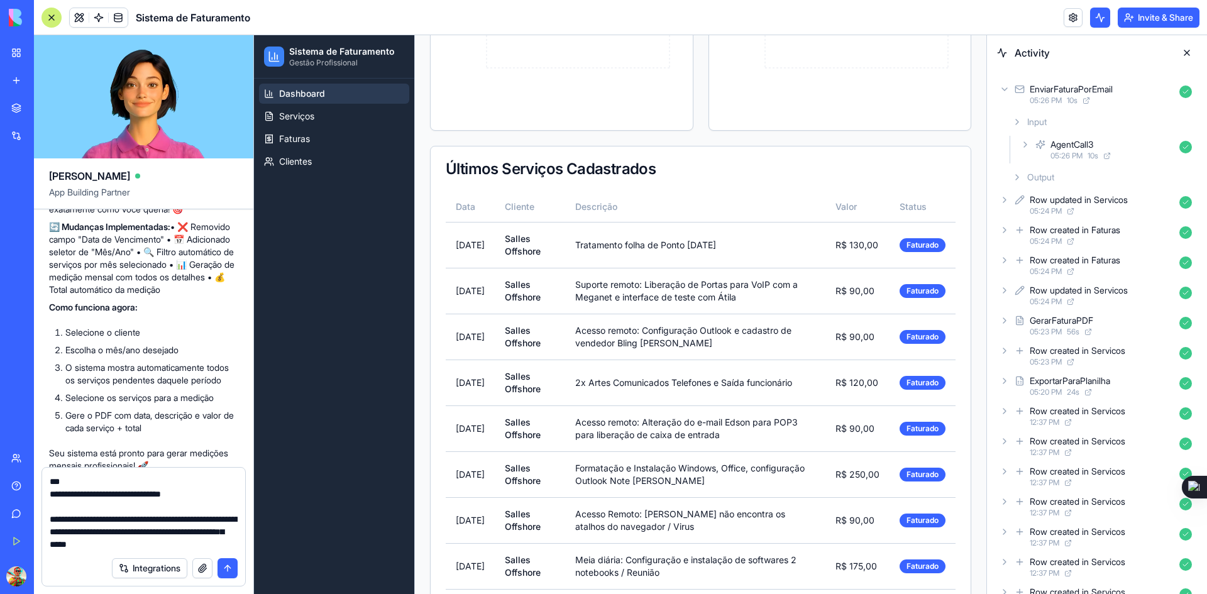
click at [1066, 152] on span "05:26 PM" at bounding box center [1067, 156] width 32 height 10
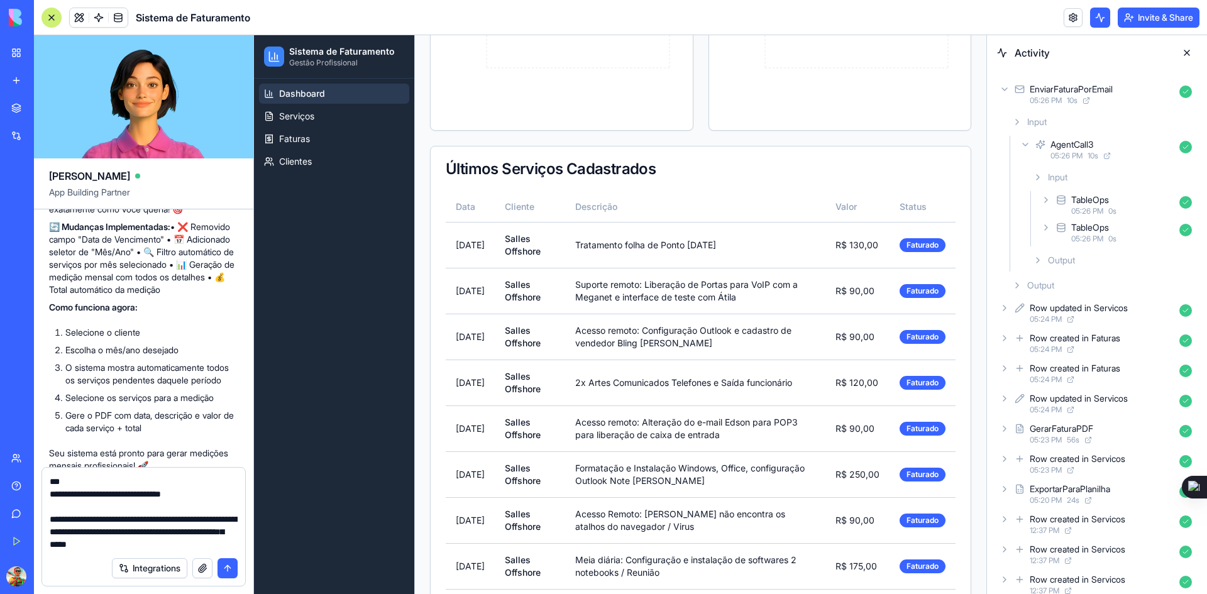
click at [1085, 196] on div "TableOps" at bounding box center [1091, 200] width 38 height 13
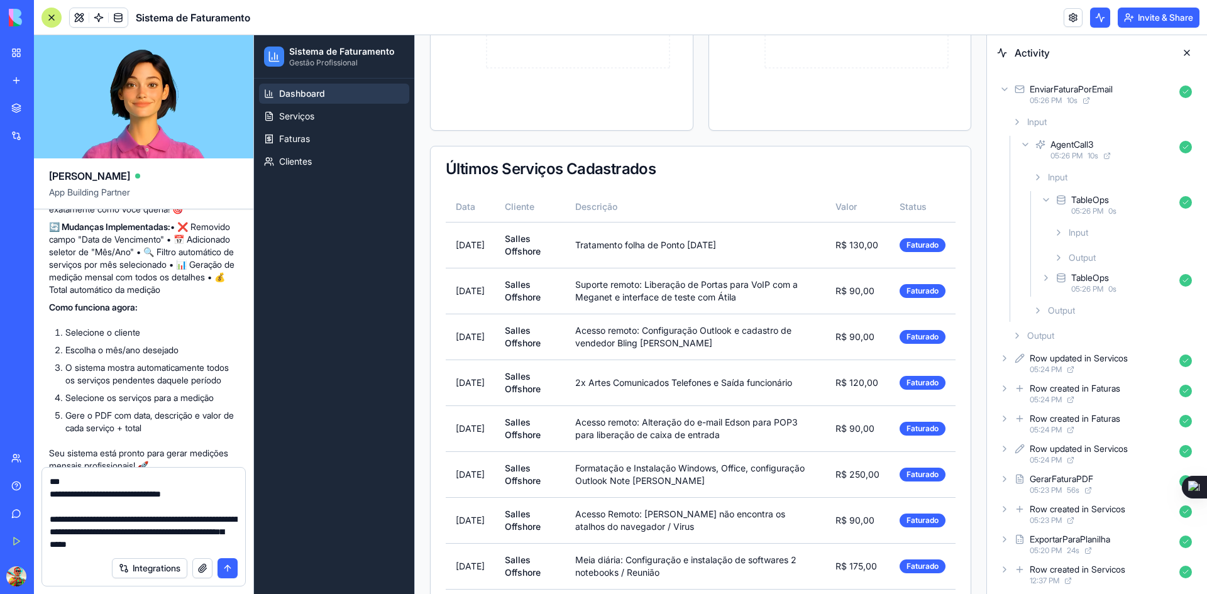
click at [1084, 255] on span "Output" at bounding box center [1082, 258] width 27 height 13
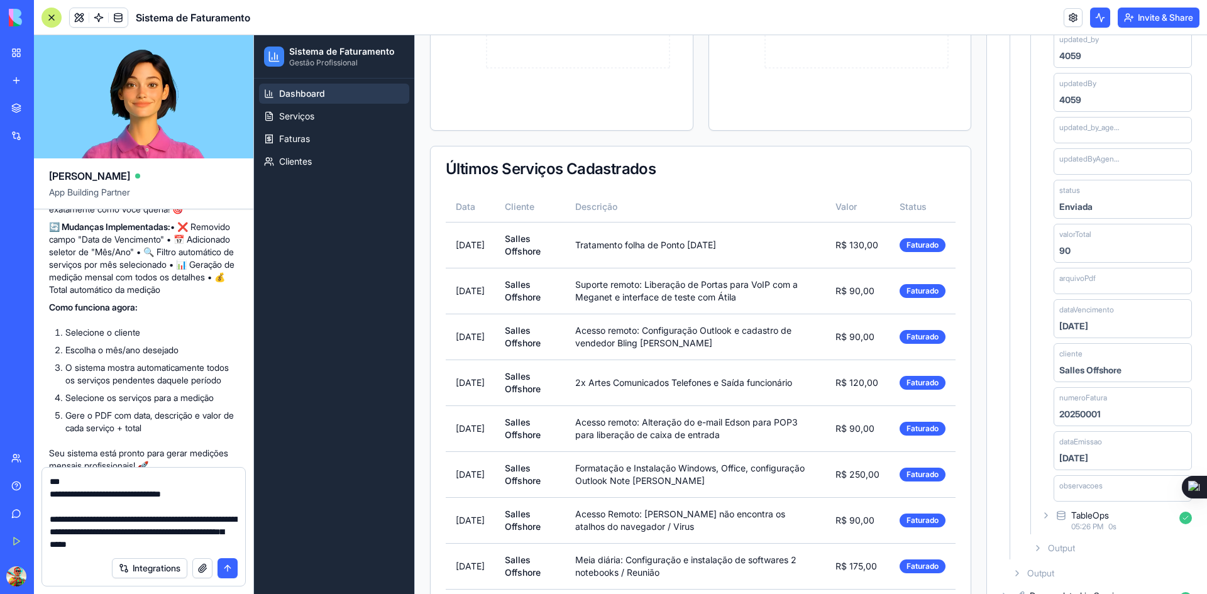
scroll to position [943, 0]
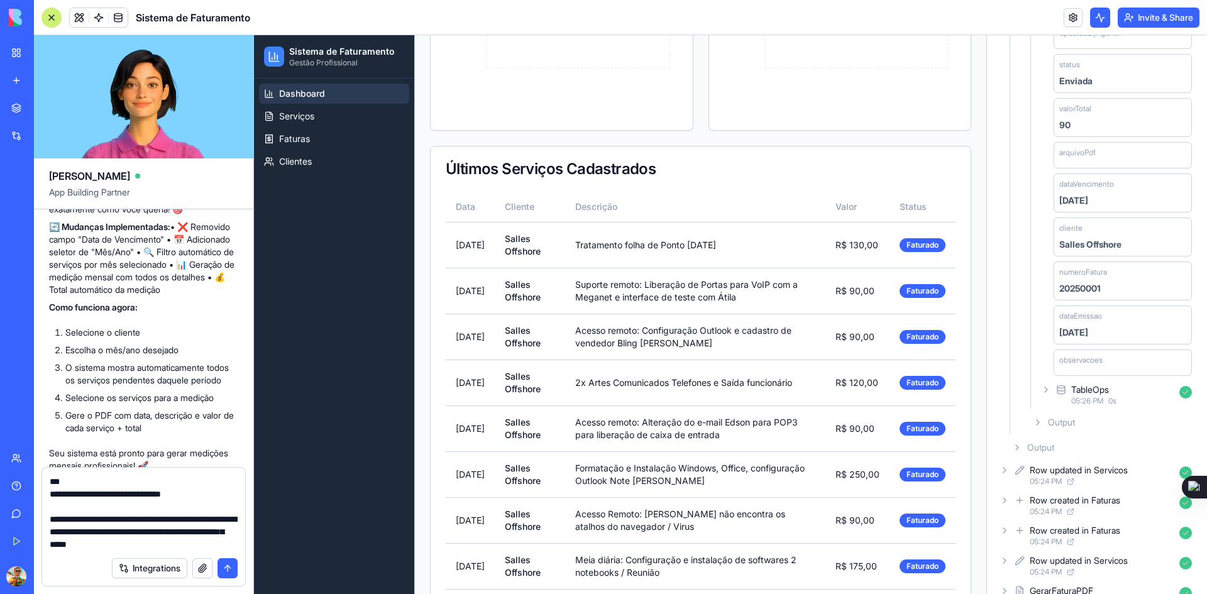
click at [1100, 392] on div "TableOps" at bounding box center [1091, 390] width 38 height 13
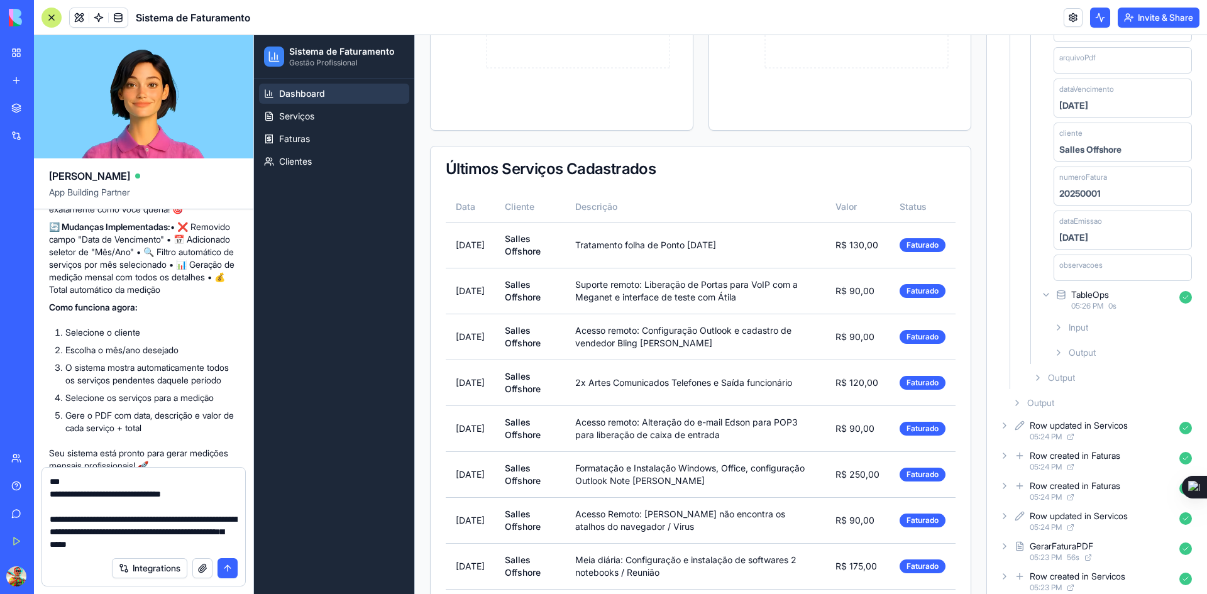
scroll to position [1195, 0]
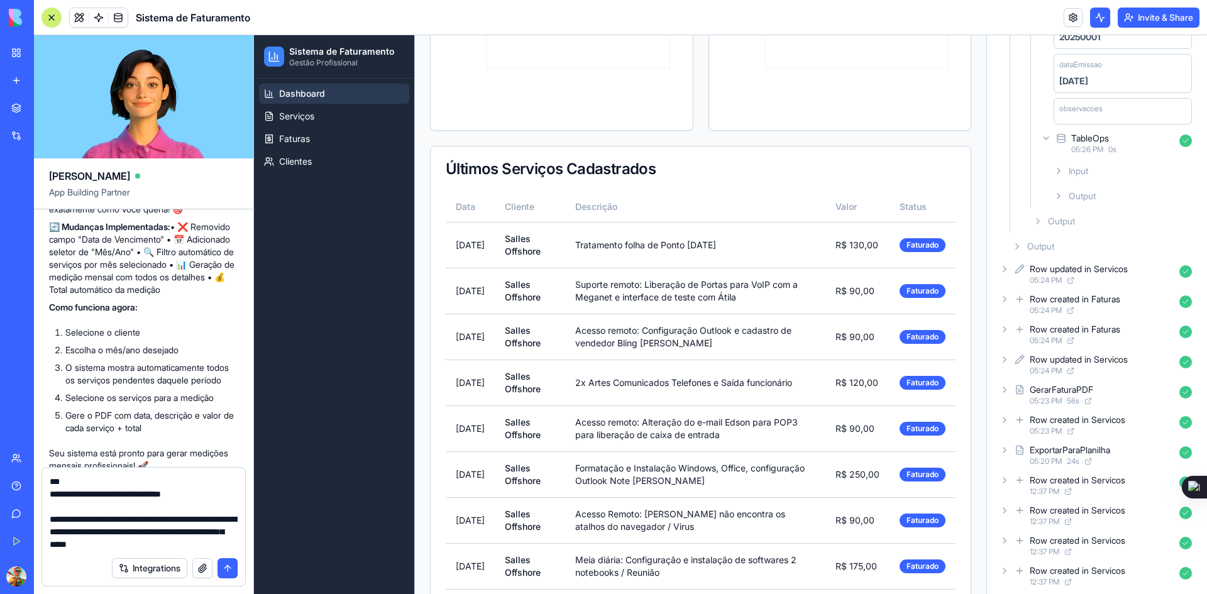
click at [1096, 199] on span "Output" at bounding box center [1082, 196] width 27 height 13
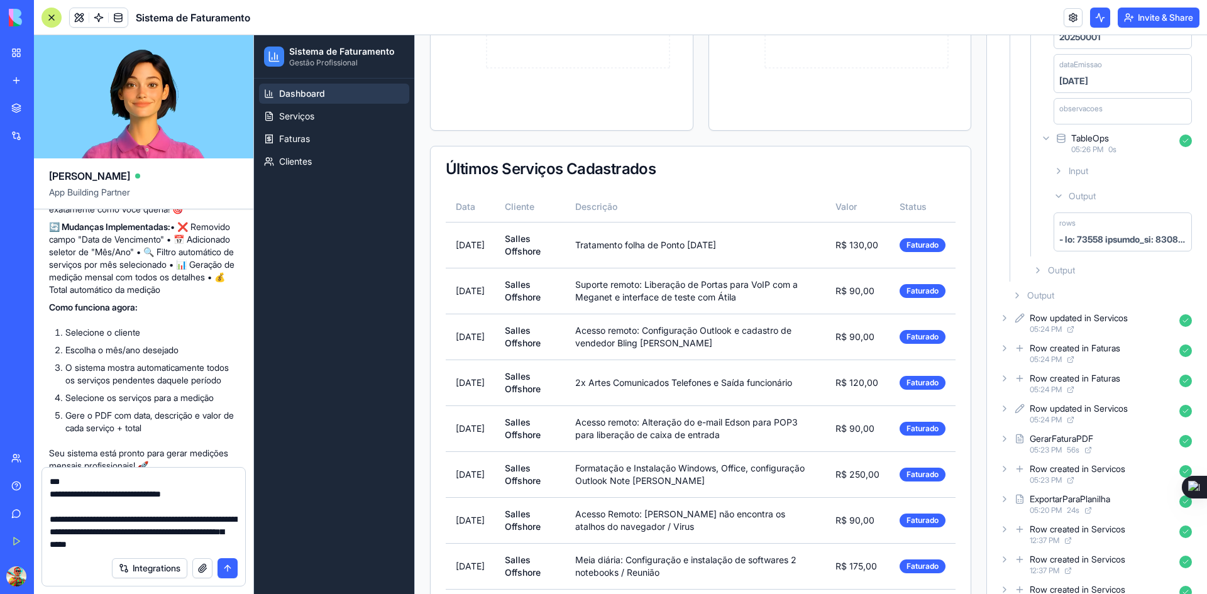
click at [1070, 270] on span "Output" at bounding box center [1061, 270] width 27 height 13
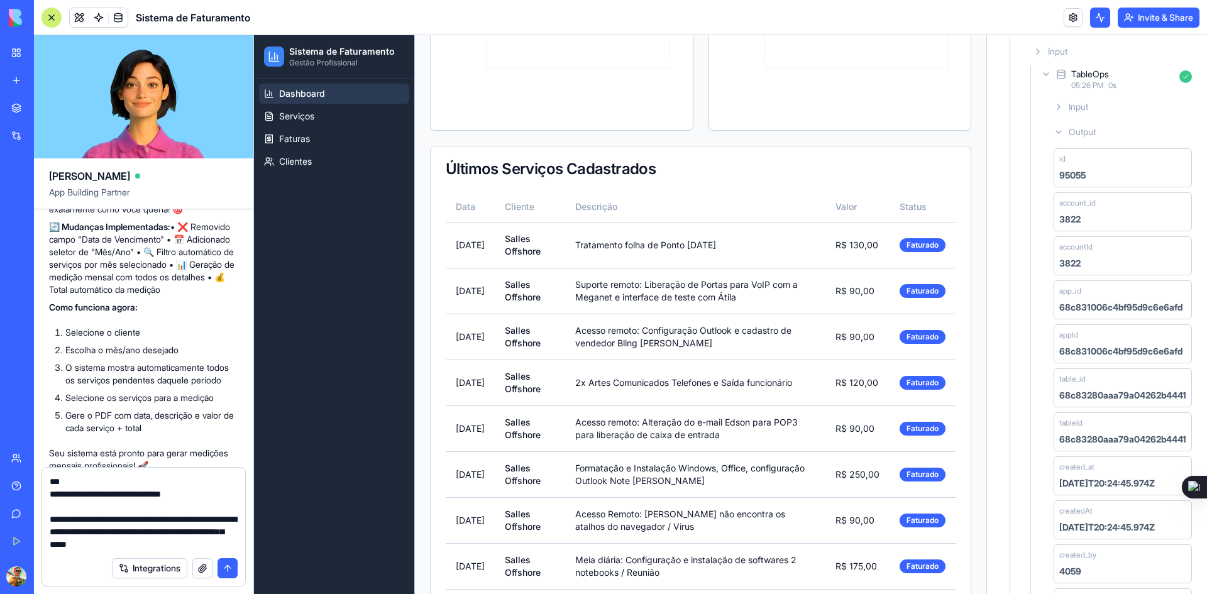
scroll to position [0, 0]
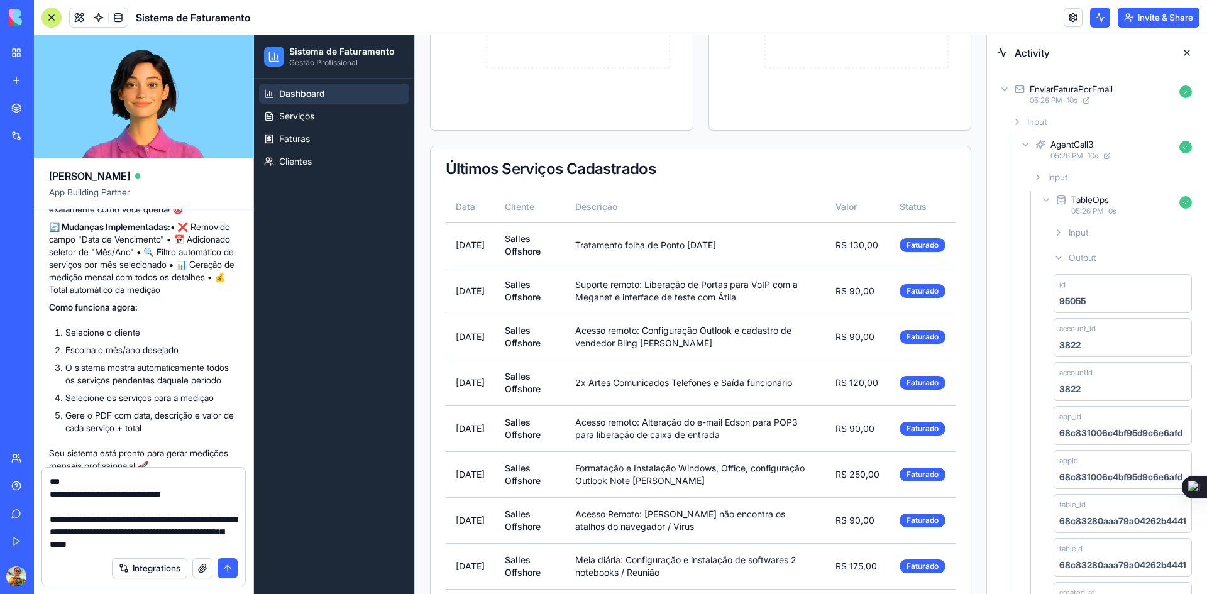
click at [1185, 50] on button at bounding box center [1187, 53] width 20 height 20
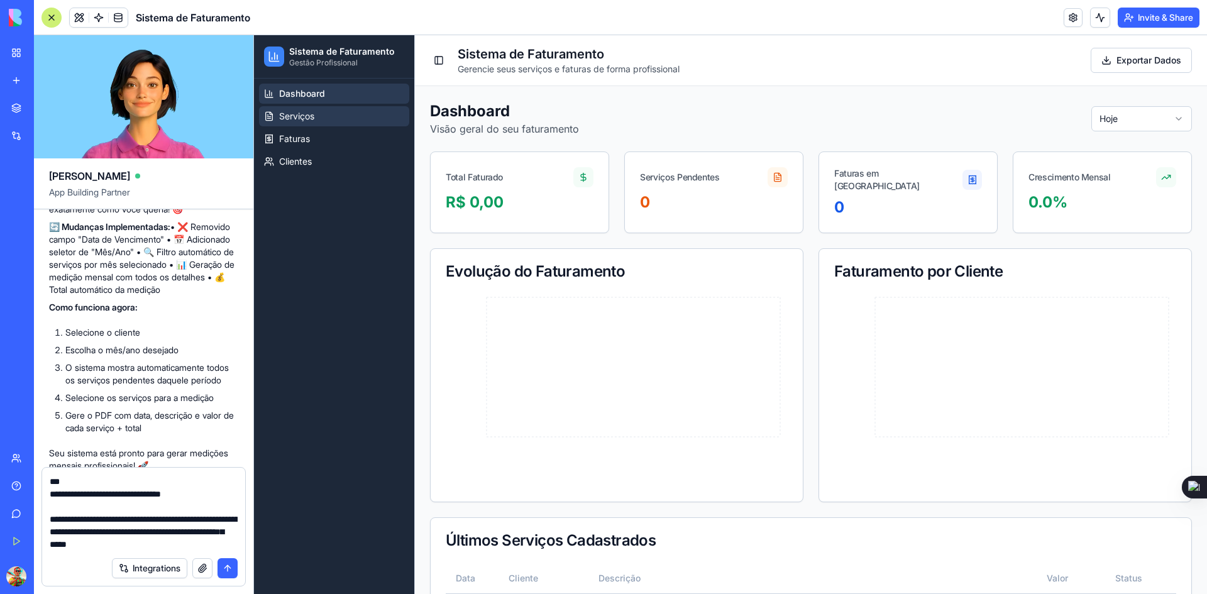
click at [294, 111] on span "Serviços" at bounding box center [296, 116] width 35 height 13
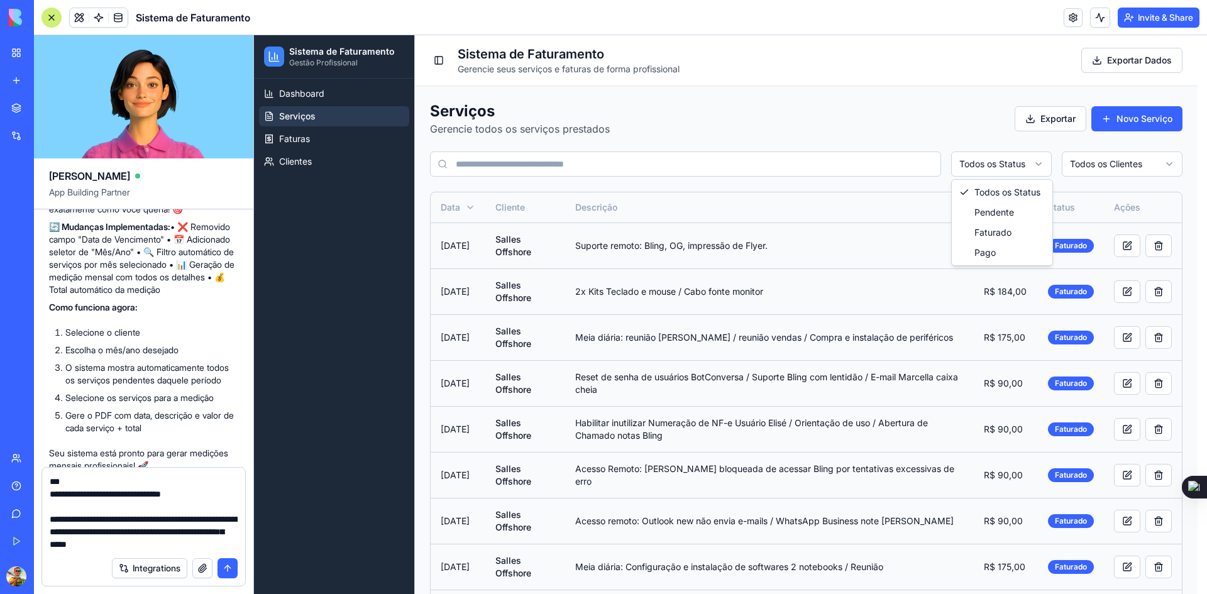
click at [1034, 168] on html "Sistema de Faturamento Gestão Profissional Dashboard Serviços Faturas Clientes …" at bounding box center [730, 481] width 953 height 892
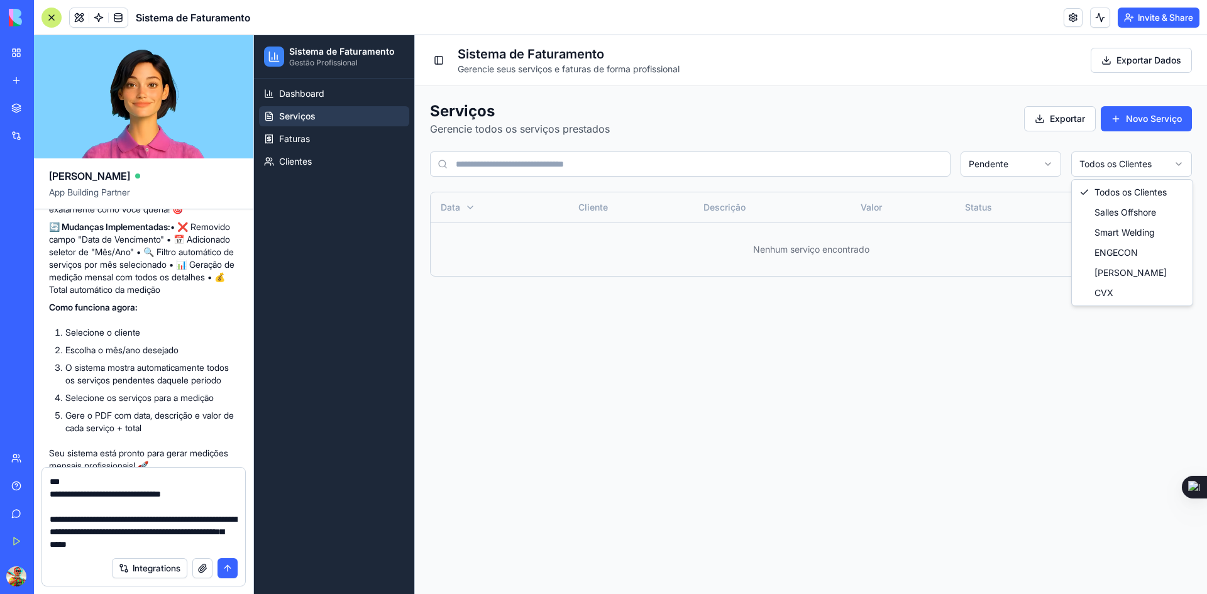
click at [1087, 165] on html "Sistema de Faturamento Gestão Profissional Dashboard Serviços Faturas Clientes …" at bounding box center [730, 314] width 953 height 559
click at [1009, 169] on html "Sistema de Faturamento Gestão Profissional Dashboard Serviços Faturas Clientes …" at bounding box center [730, 314] width 953 height 559
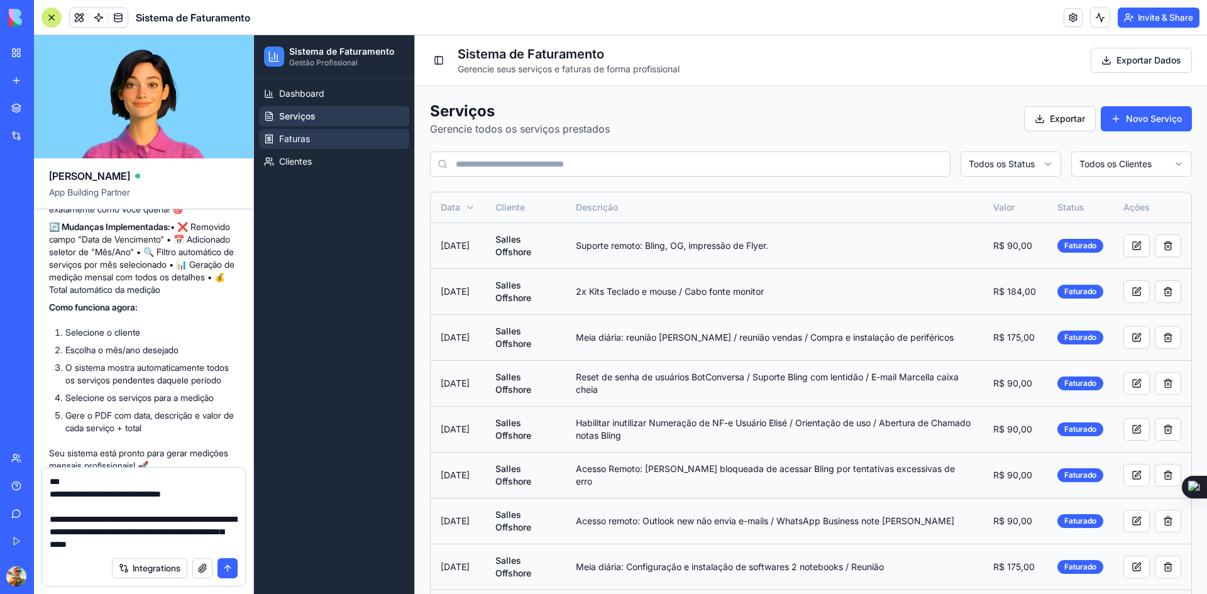
click at [294, 138] on span "Faturas" at bounding box center [294, 139] width 31 height 13
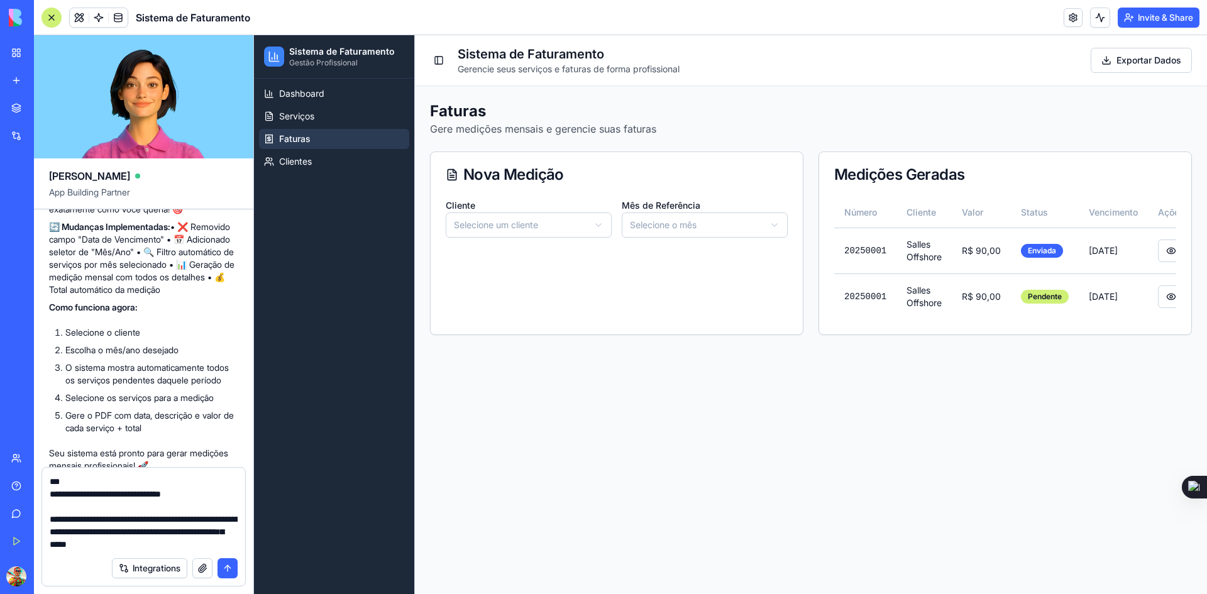
scroll to position [0, 45]
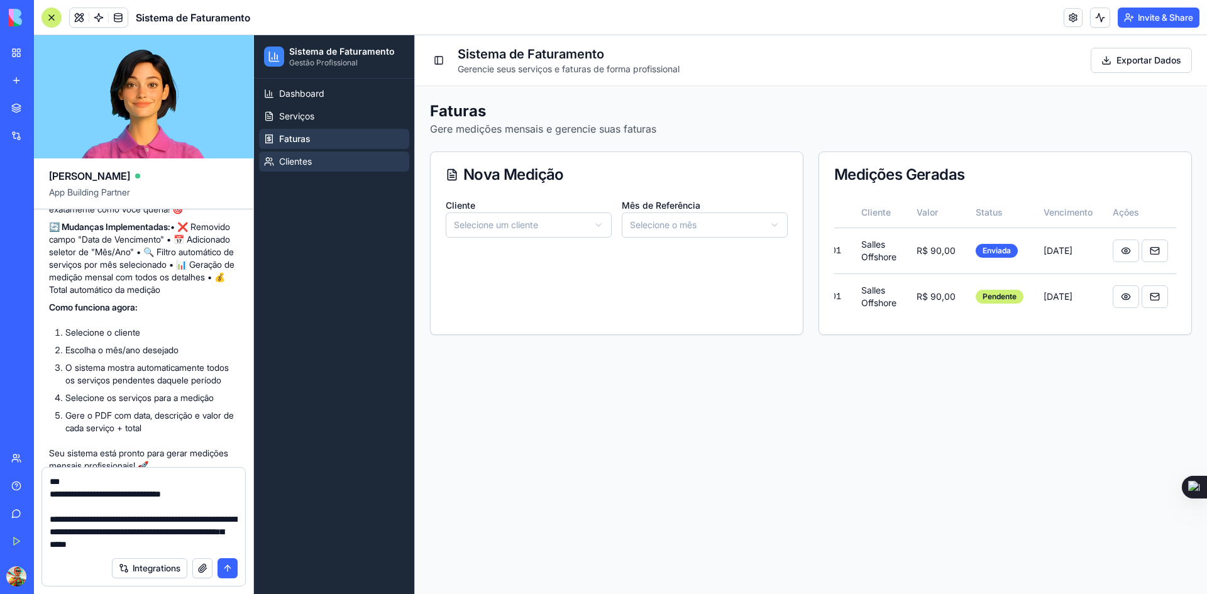
click at [306, 152] on link "Clientes" at bounding box center [334, 162] width 150 height 20
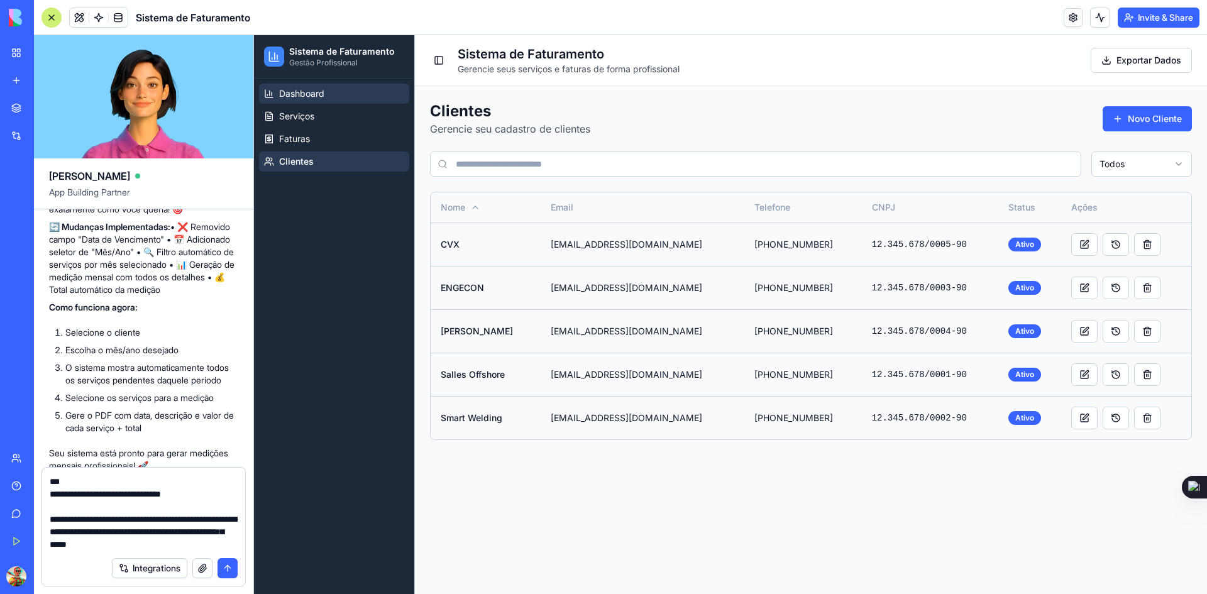
click at [302, 101] on link "Dashboard" at bounding box center [334, 94] width 150 height 20
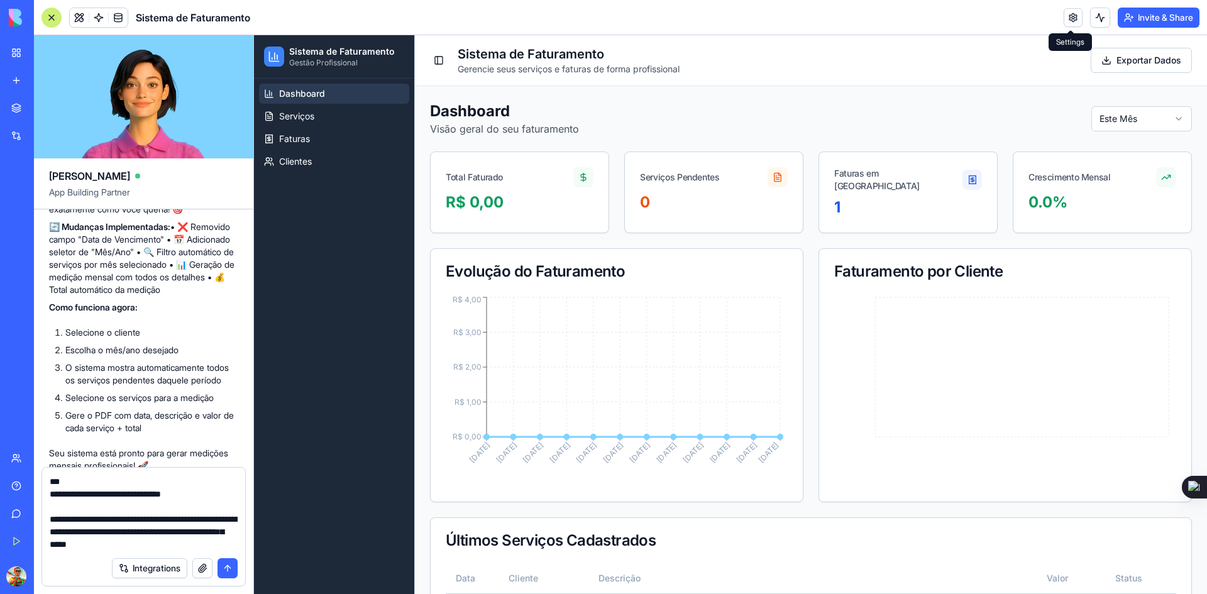
click at [1068, 19] on link at bounding box center [1073, 17] width 19 height 19
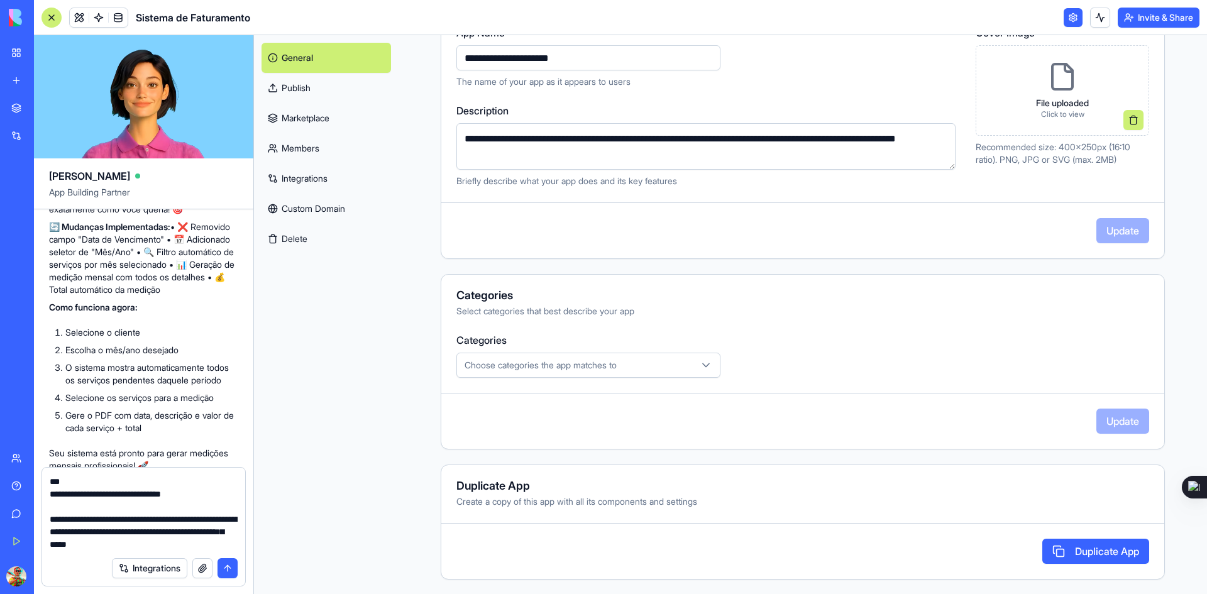
scroll to position [171, 0]
click at [531, 360] on span "Choose categories the app matches to" at bounding box center [541, 364] width 152 height 13
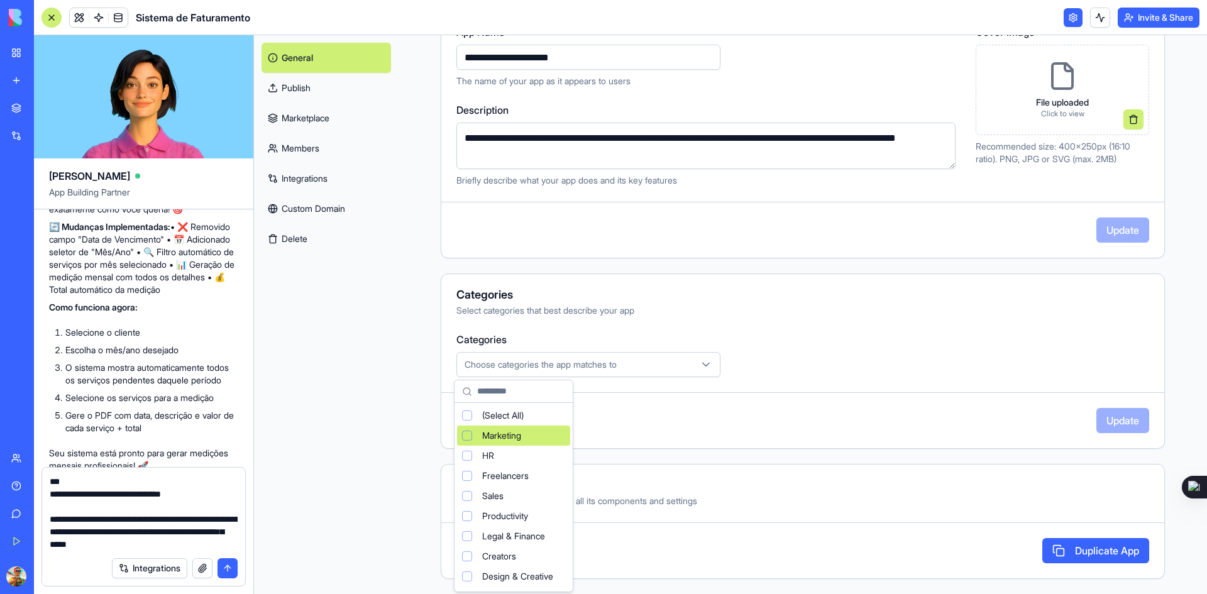
scroll to position [63, 0]
click at [470, 416] on div "Suggestions" at bounding box center [467, 413] width 10 height 10
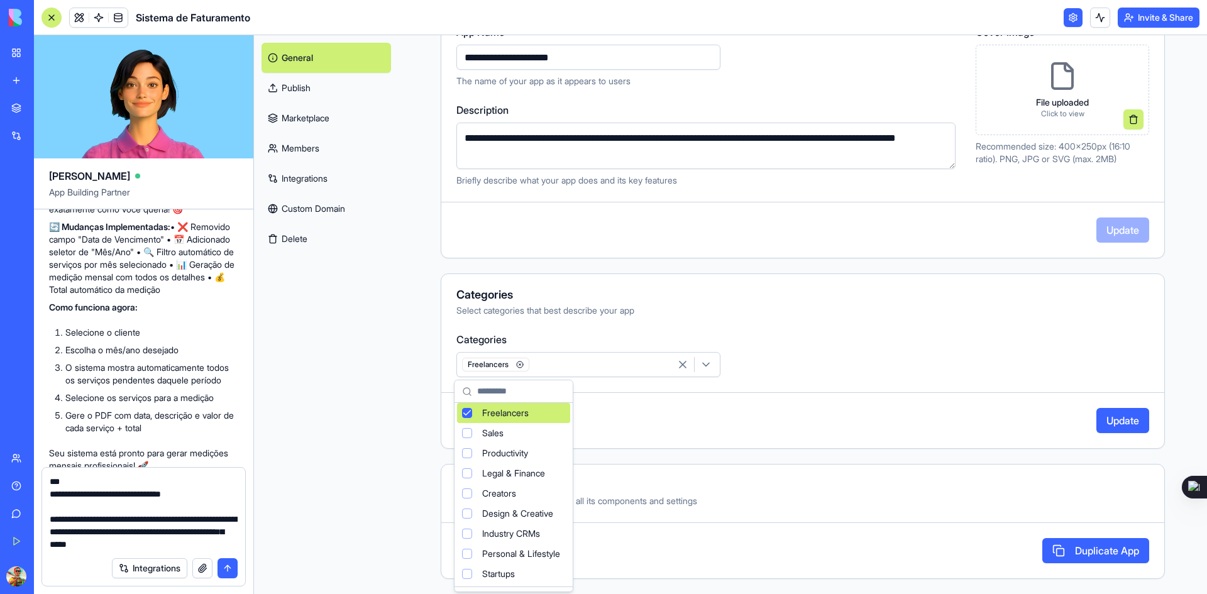
drag, startPoint x: 979, startPoint y: 396, endPoint x: 1033, endPoint y: 417, distance: 58.7
click at [983, 396] on html "BETA My Workspace New app Marketplace Integrations Recent Untitled App AI Logo …" at bounding box center [603, 297] width 1207 height 594
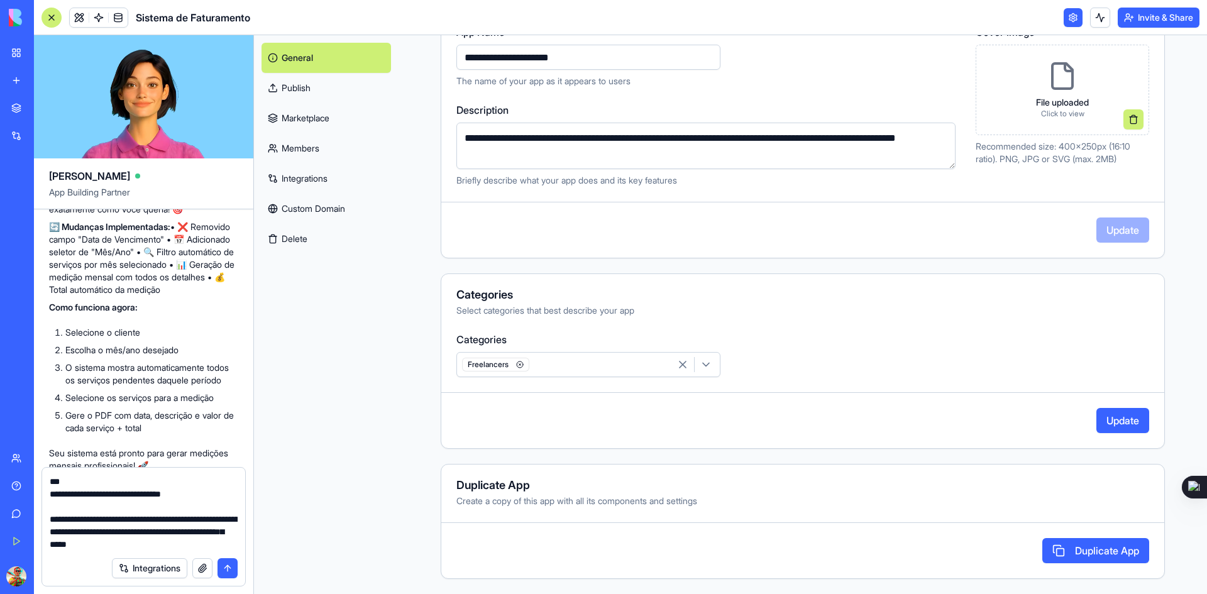
click at [1119, 424] on button "Update" at bounding box center [1123, 420] width 53 height 25
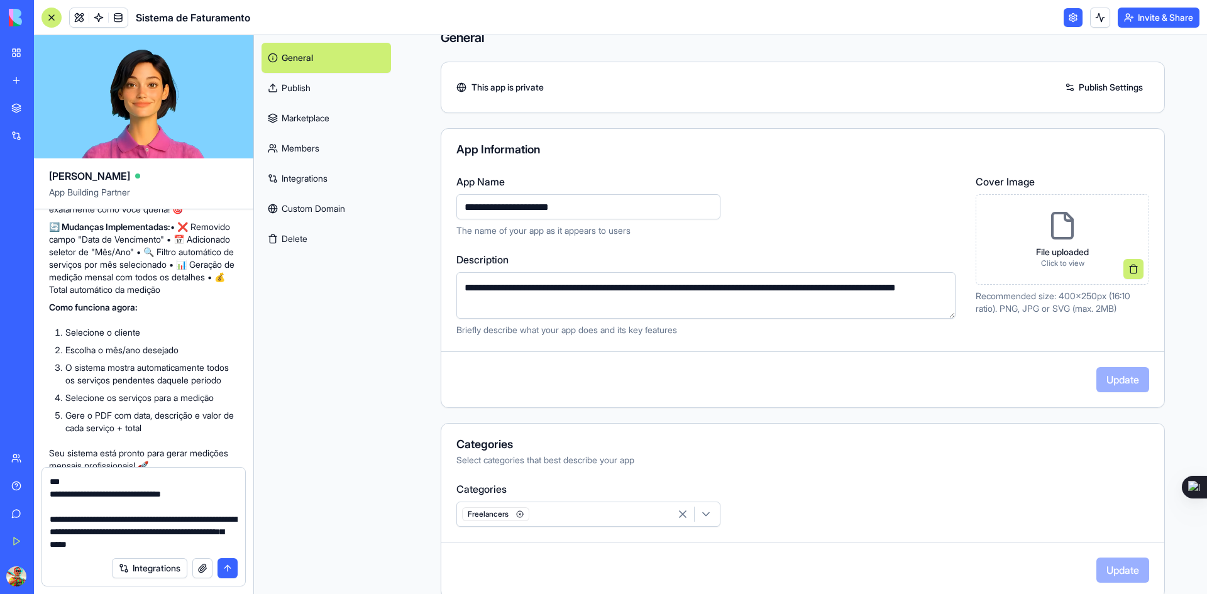
scroll to position [0, 0]
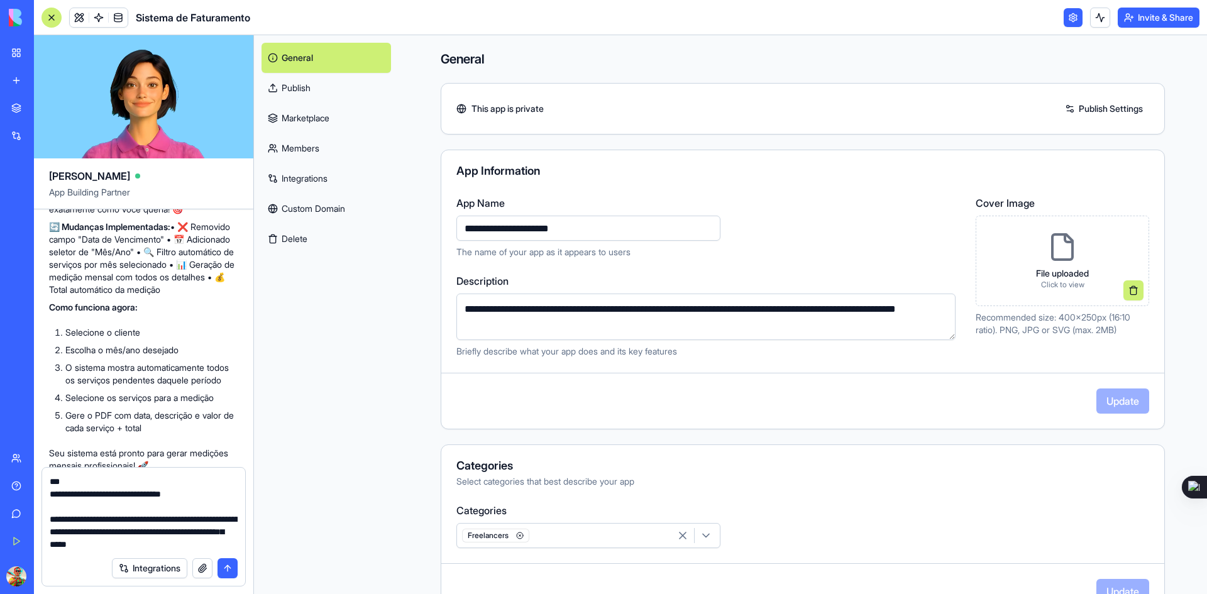
click at [1066, 280] on p "Click to view" at bounding box center [1062, 285] width 53 height 10
click at [294, 86] on link "Publish" at bounding box center [327, 88] width 130 height 30
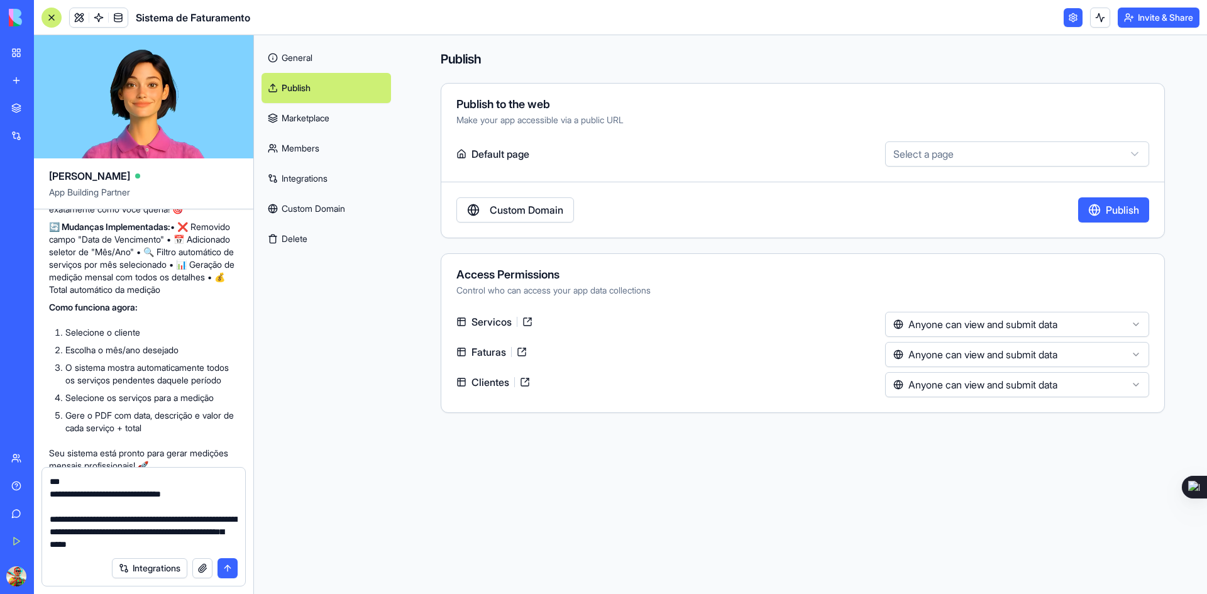
click at [958, 156] on html "BETA My Workspace New app Marketplace Integrations Recent Untitled App AI Logo …" at bounding box center [603, 297] width 1207 height 594
click at [502, 150] on html "BETA My Workspace New app Marketplace Integrations Recent Untitled App AI Logo …" at bounding box center [603, 297] width 1207 height 594
click at [944, 164] on html "BETA My Workspace New app Marketplace Integrations Recent Untitled App AI Logo …" at bounding box center [603, 297] width 1207 height 594
select select "**********"
click at [1026, 324] on html "BETA My Workspace New app Marketplace Integrations Recent Untitled App AI Logo …" at bounding box center [603, 297] width 1207 height 594
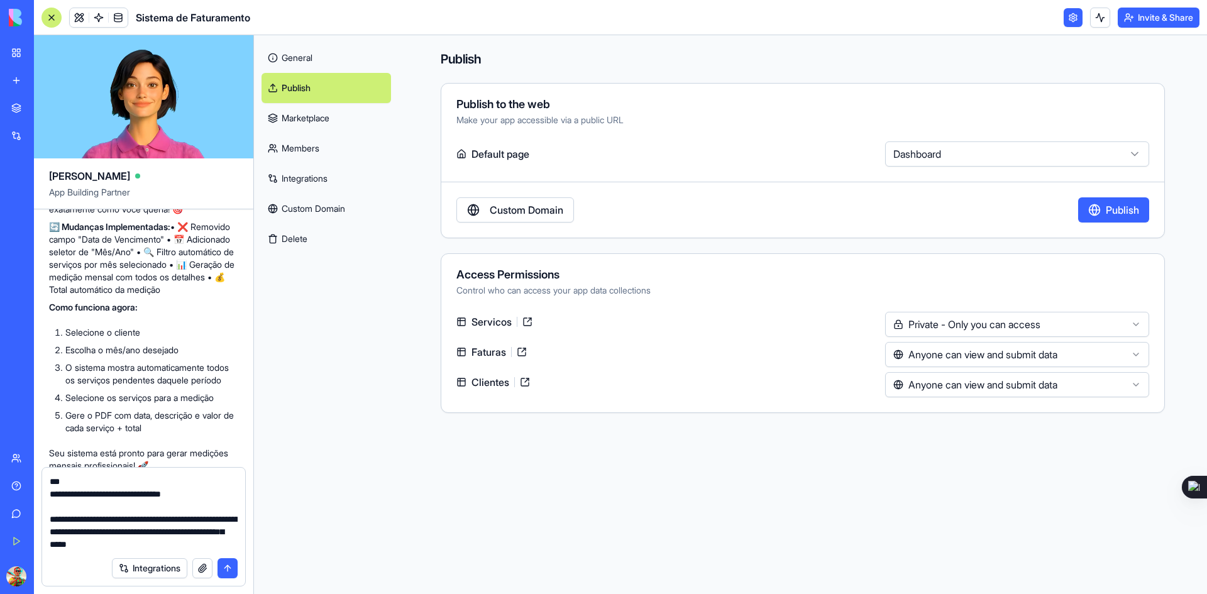
click at [1000, 355] on html "BETA My Workspace New app Marketplace Integrations Recent Untitled App AI Logo …" at bounding box center [603, 297] width 1207 height 594
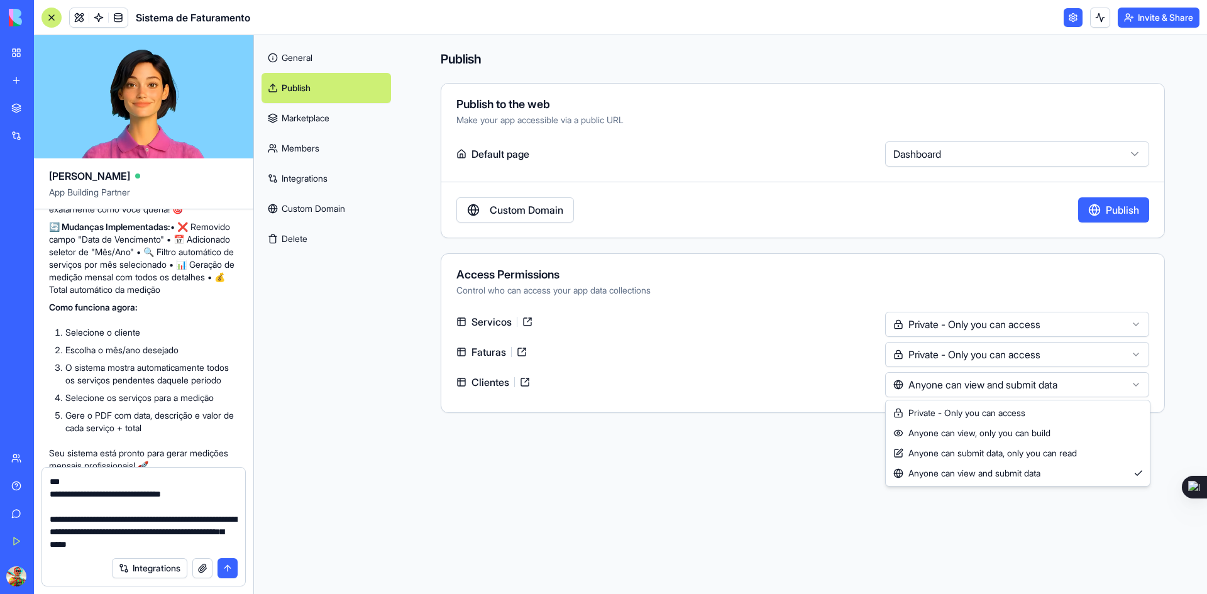
click at [951, 387] on html "BETA My Workspace New app Marketplace Integrations Recent Untitled App AI Logo …" at bounding box center [603, 297] width 1207 height 594
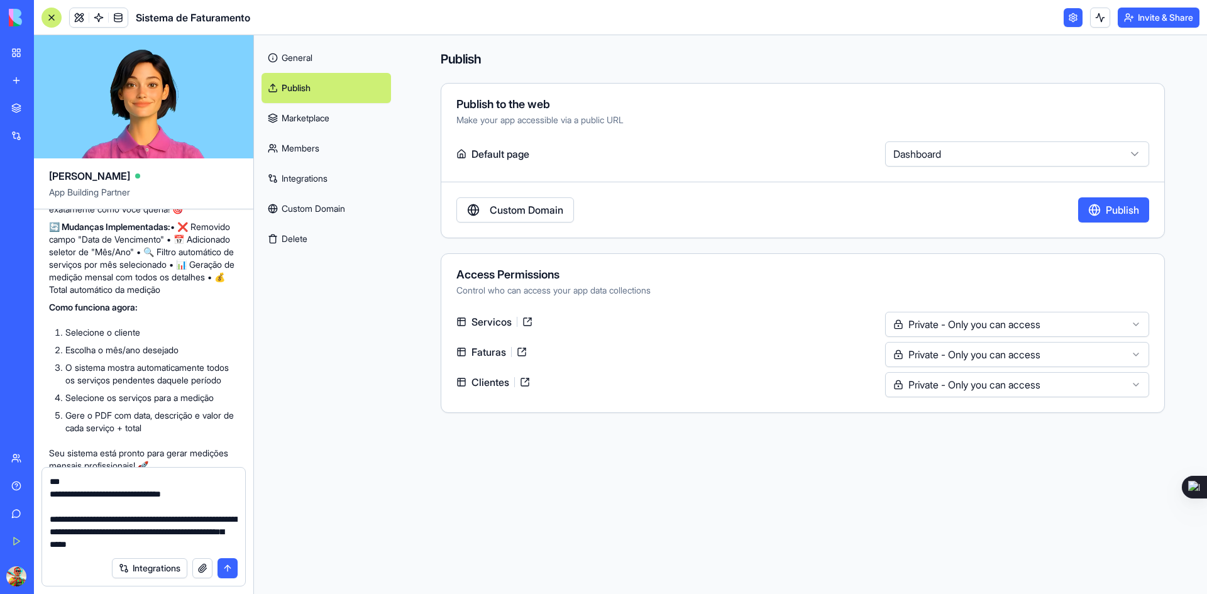
click at [970, 281] on div "Access Permissions Control who can access your app data collections" at bounding box center [802, 283] width 723 height 28
click at [1087, 213] on button "Publish" at bounding box center [1114, 209] width 71 height 25
click at [304, 120] on link "Marketplace" at bounding box center [327, 118] width 130 height 30
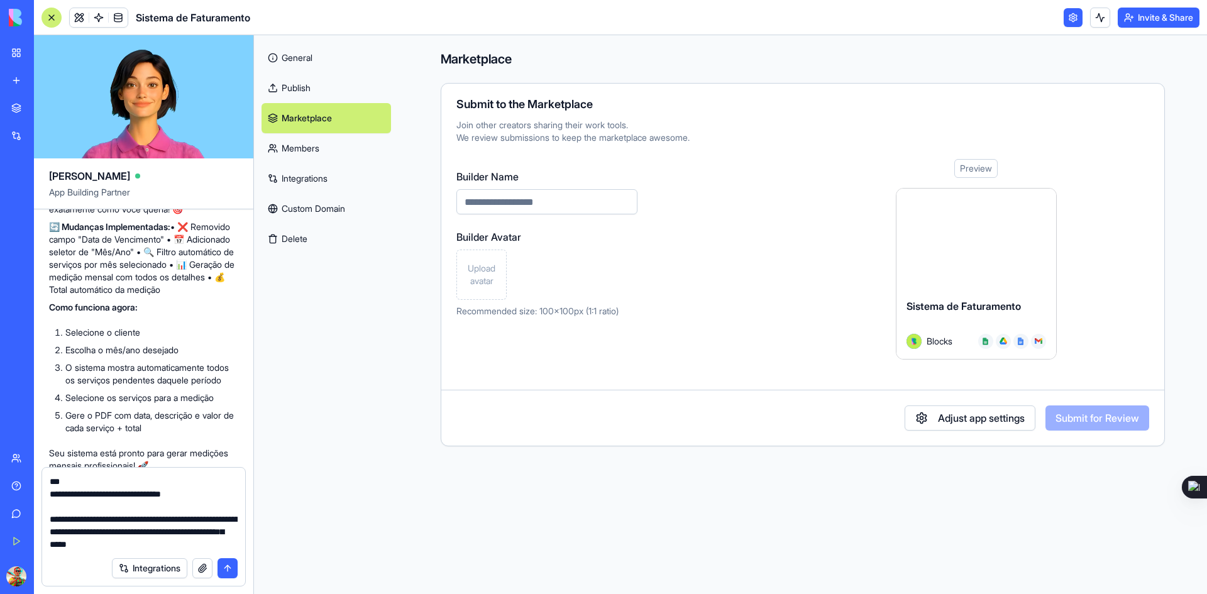
click at [977, 168] on div "Preview" at bounding box center [976, 168] width 43 height 19
click at [310, 151] on link "Members" at bounding box center [327, 148] width 130 height 30
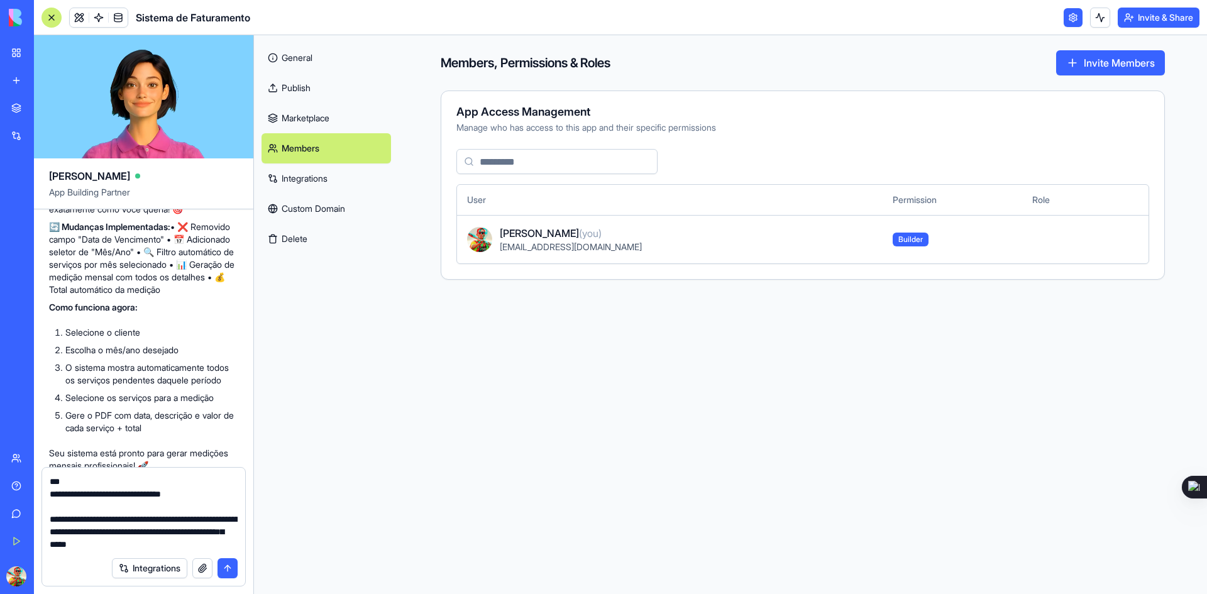
click at [309, 179] on link "Integrations" at bounding box center [327, 179] width 130 height 30
click at [314, 212] on link "Custom Domain" at bounding box center [327, 209] width 130 height 30
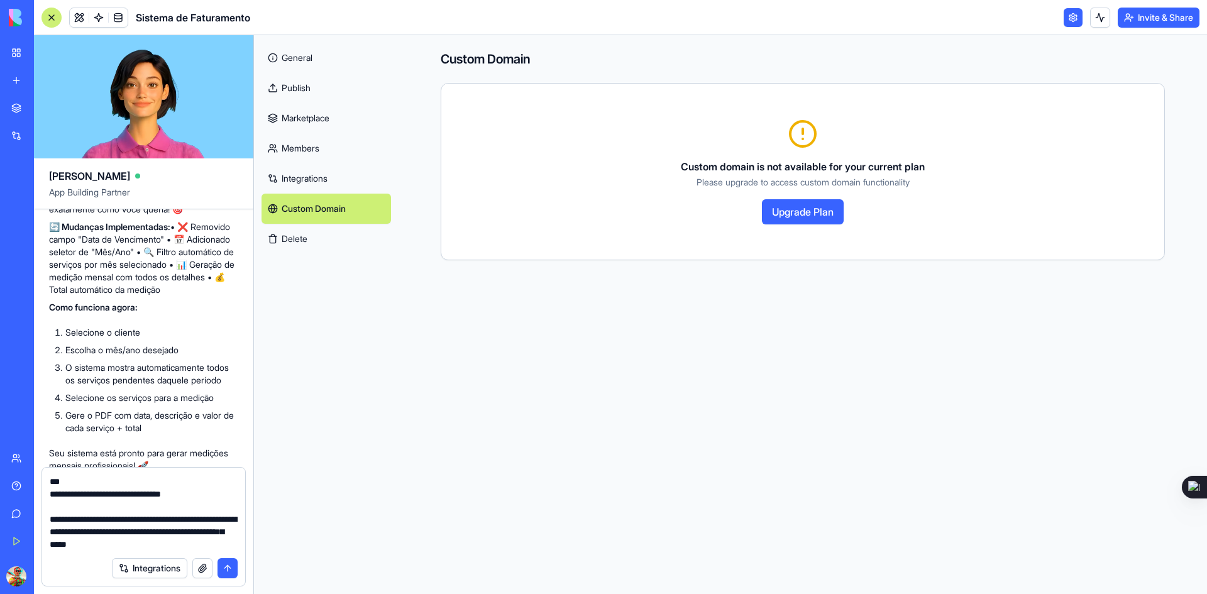
click at [307, 179] on link "Integrations" at bounding box center [327, 179] width 130 height 30
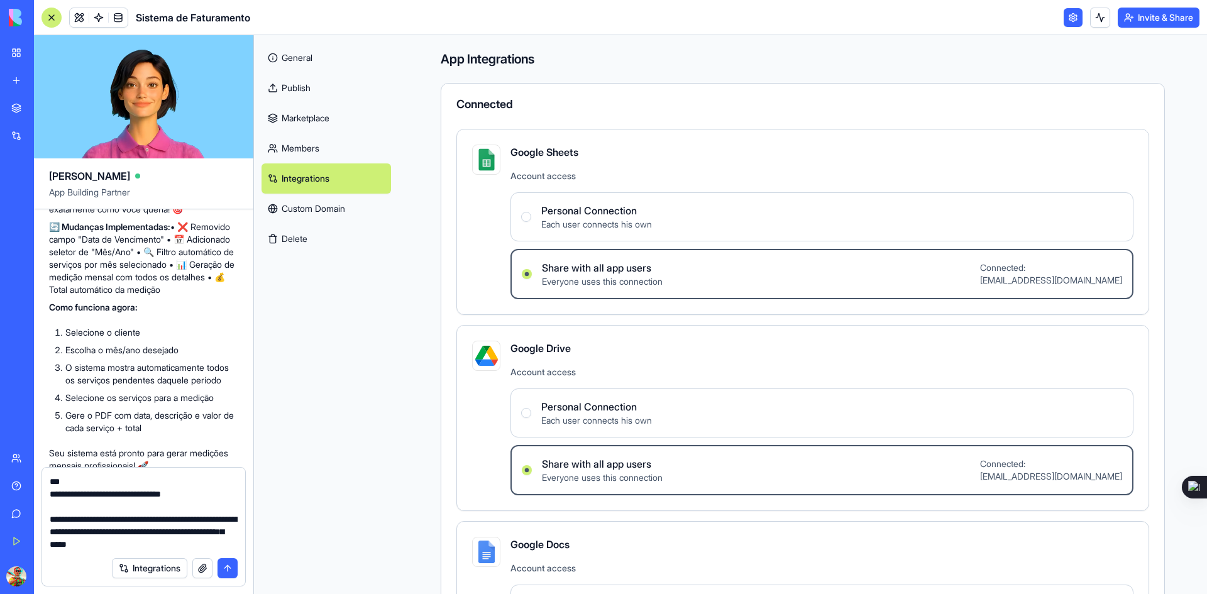
click at [529, 219] on Connection "Personal Connection Each user connects his own" at bounding box center [526, 217] width 10 height 10
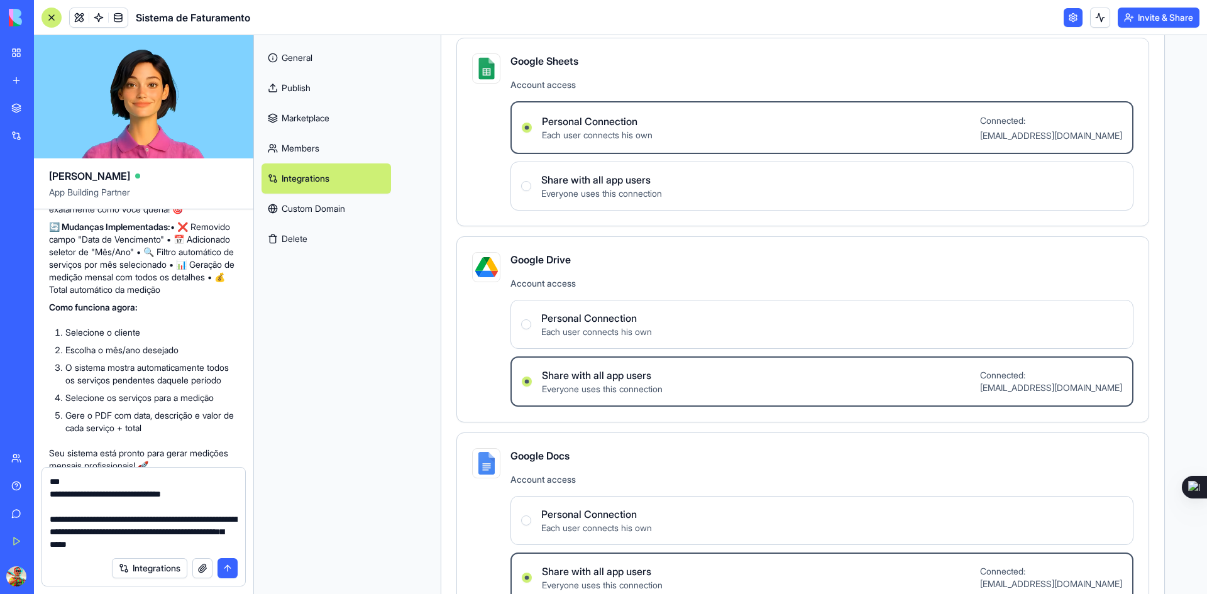
scroll to position [252, 0]
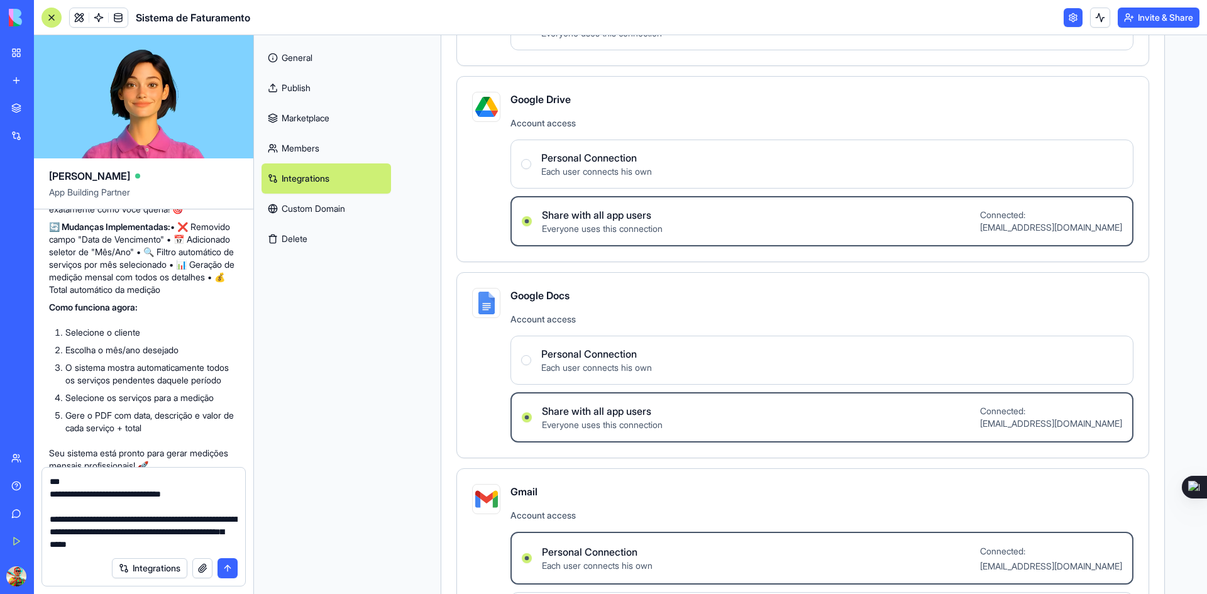
click at [528, 164] on Connection "Personal Connection Each user connects his own" at bounding box center [526, 164] width 10 height 10
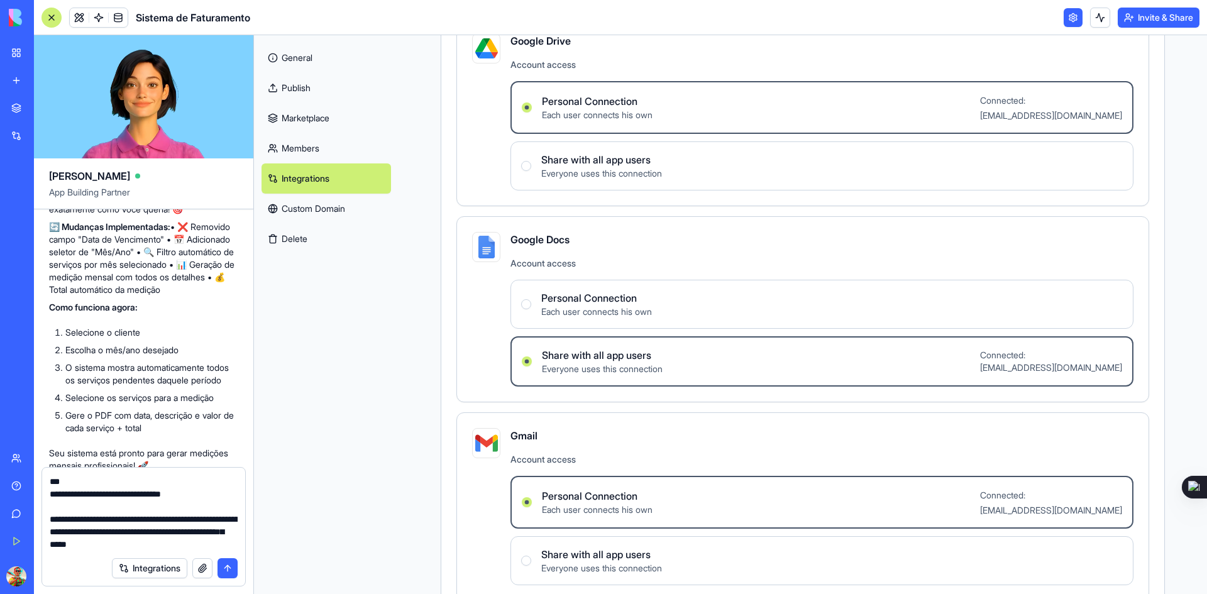
scroll to position [403, 0]
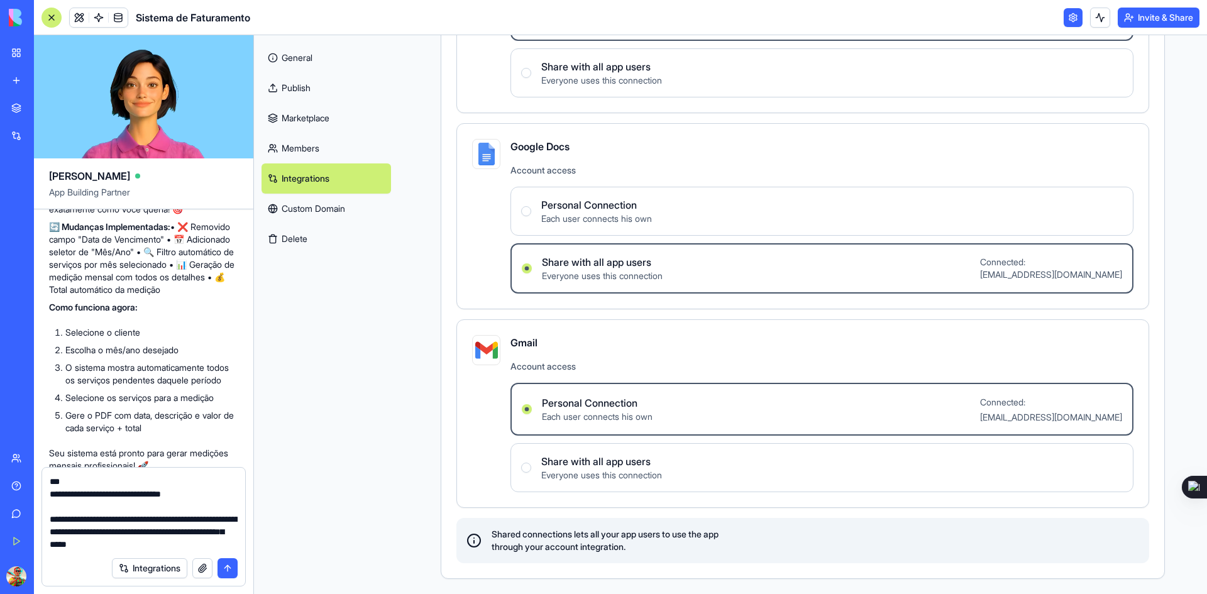
click at [530, 209] on div "Personal Connection Each user connects his own" at bounding box center [586, 211] width 131 height 28
click at [530, 209] on Connection "Personal Connection Each user connects his own" at bounding box center [526, 211] width 10 height 10
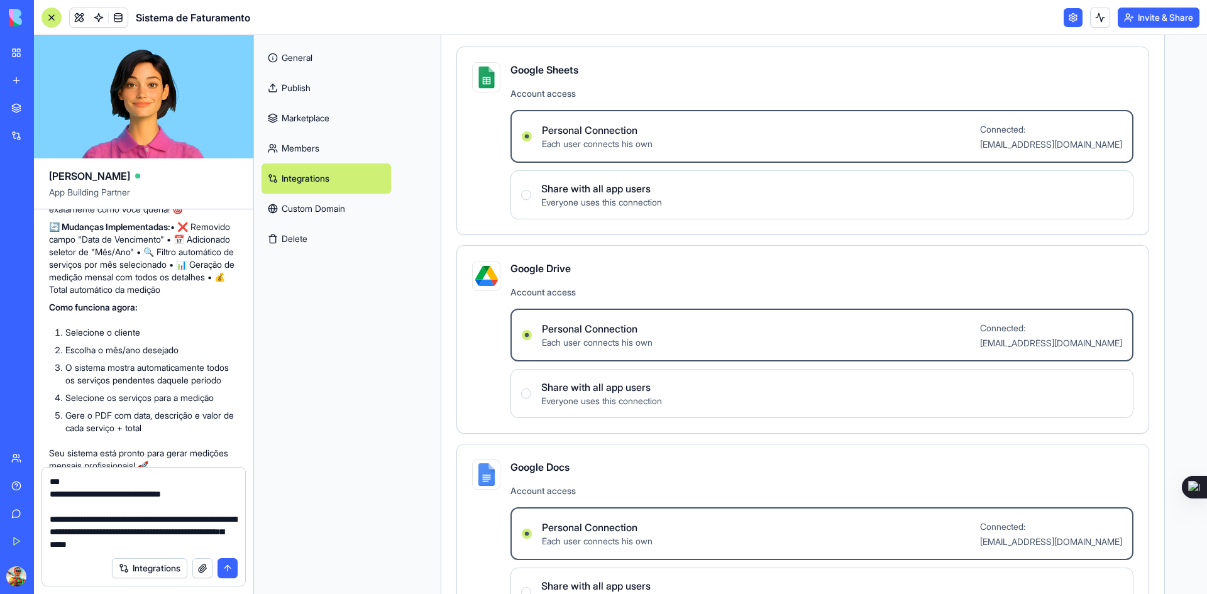
scroll to position [0, 0]
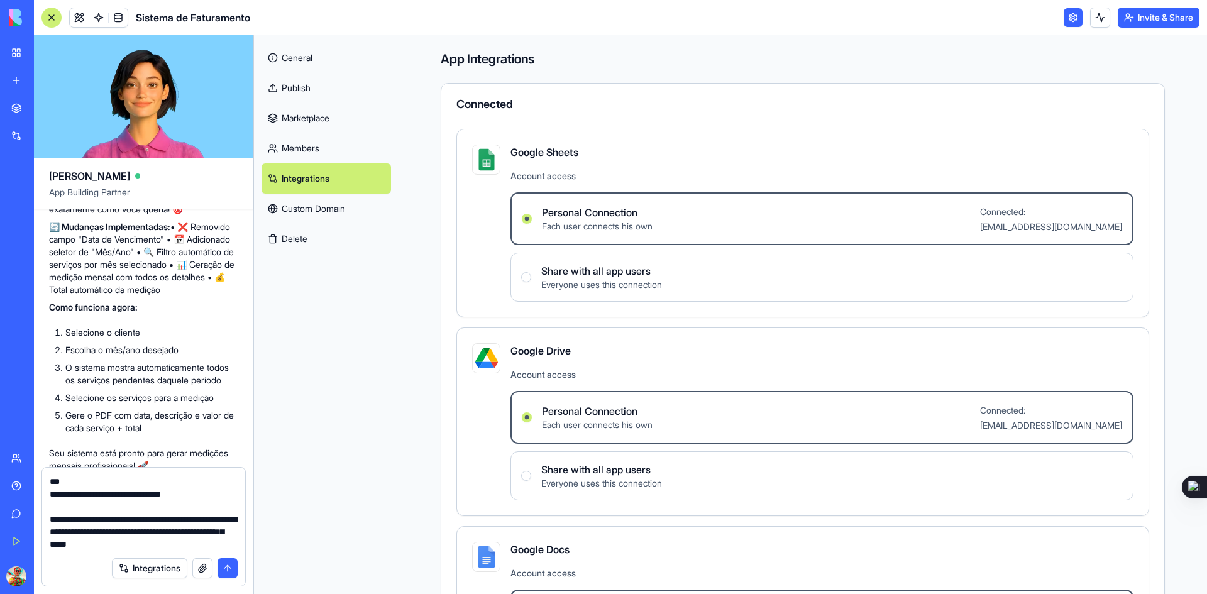
click at [305, 209] on link "Custom Domain" at bounding box center [327, 209] width 130 height 30
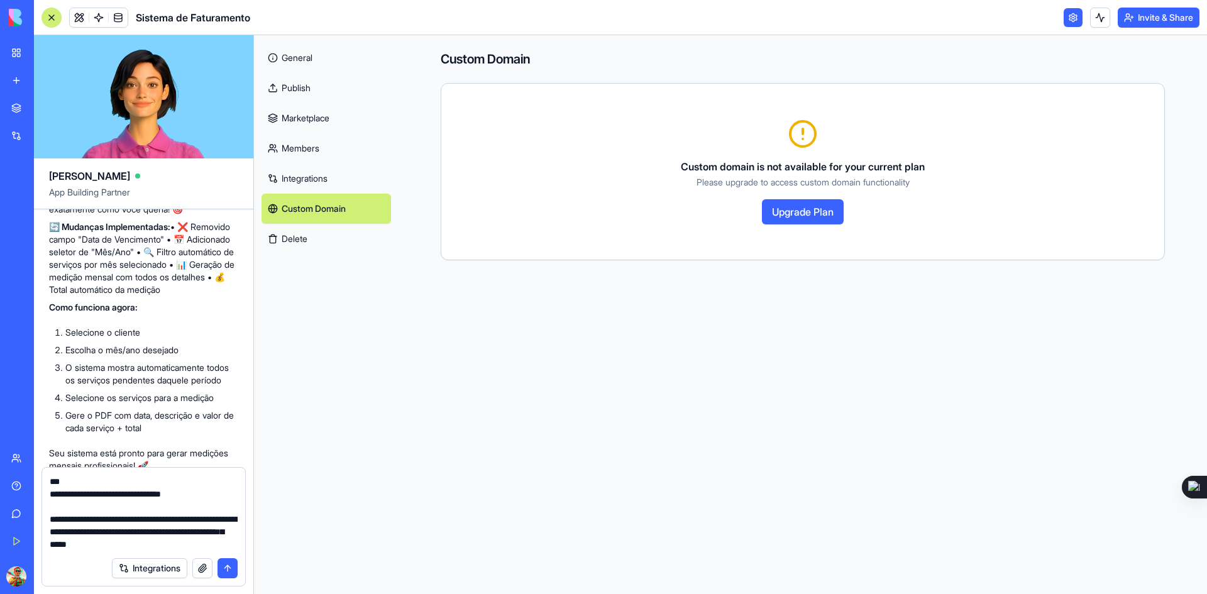
click at [809, 206] on button "Upgrade Plan" at bounding box center [803, 211] width 82 height 25
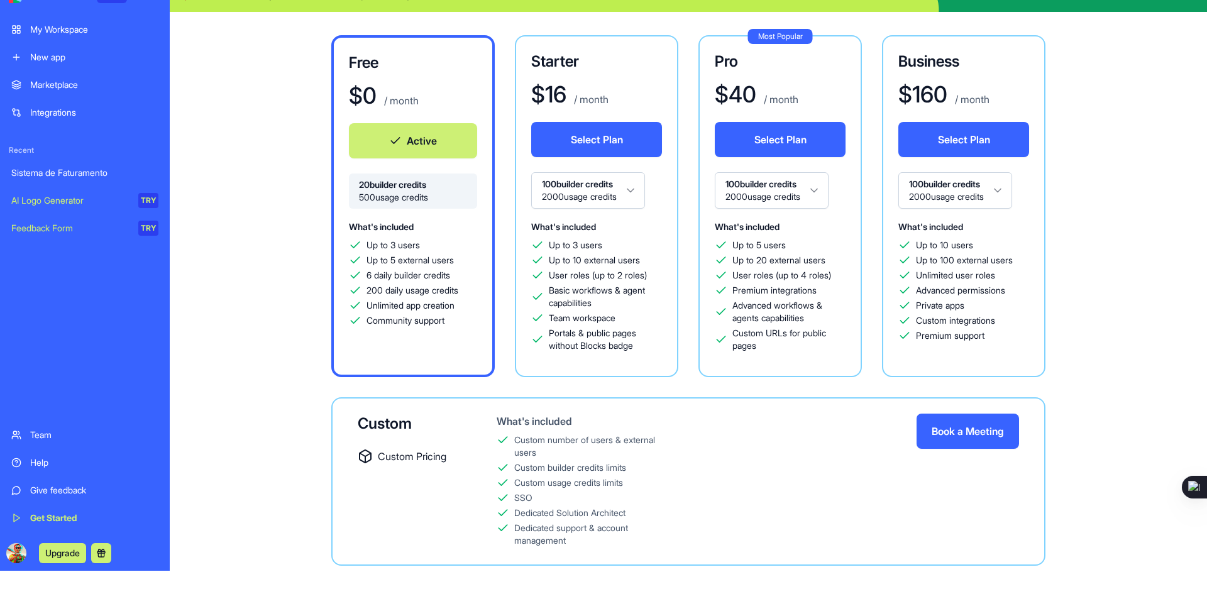
scroll to position [35, 0]
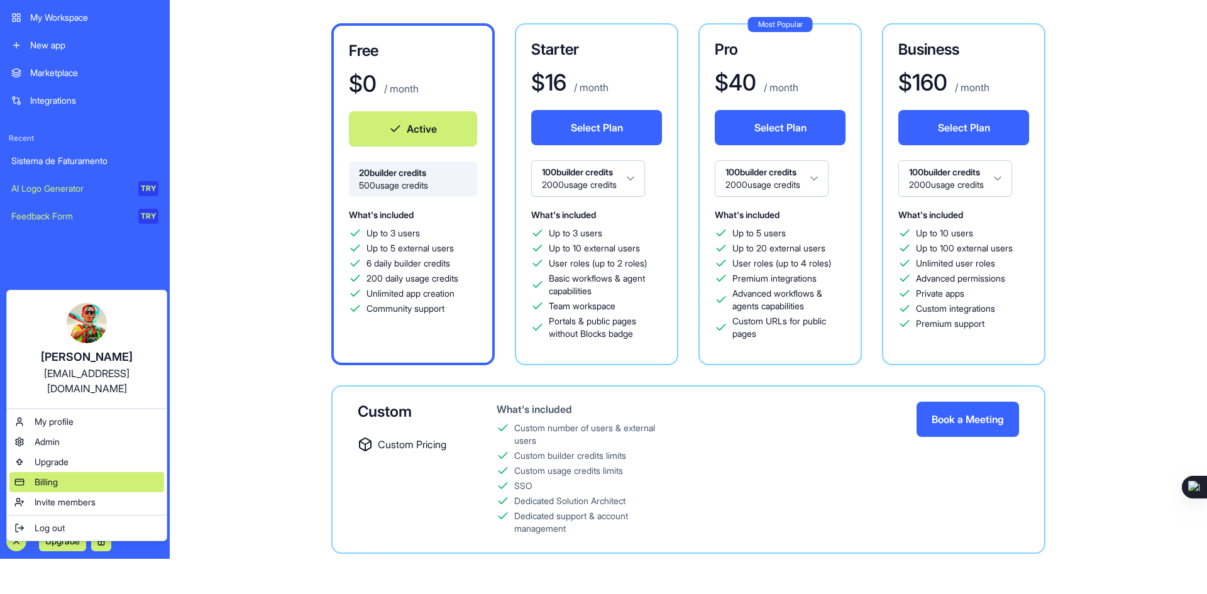
click at [67, 472] on div "Billing" at bounding box center [86, 482] width 155 height 20
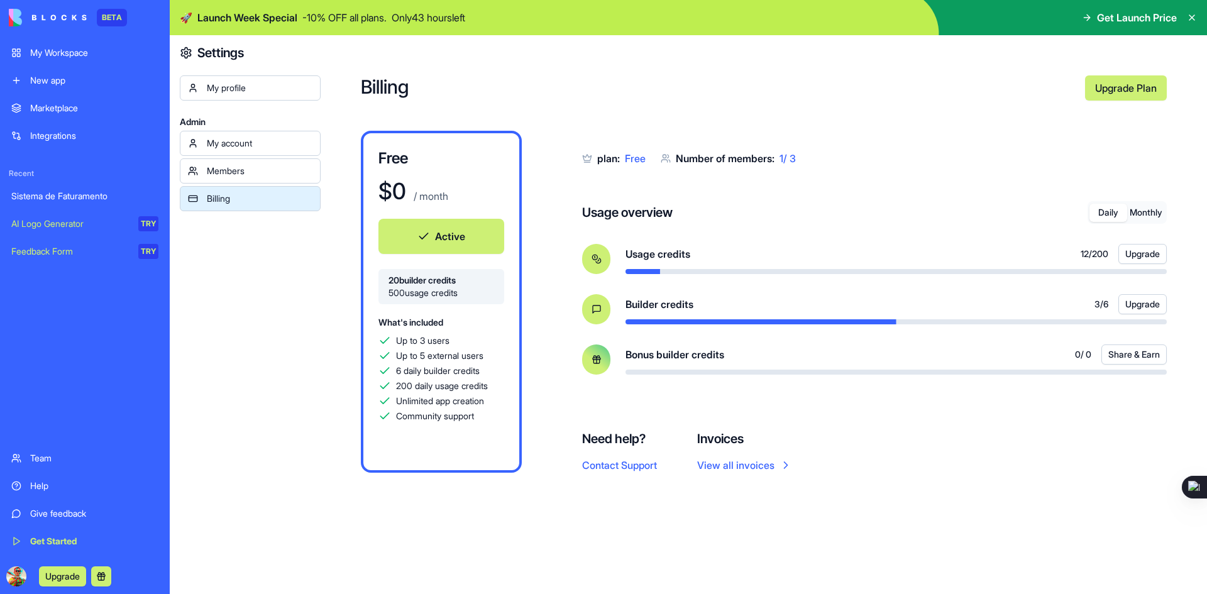
click at [1140, 348] on button "Share & Earn" at bounding box center [1134, 355] width 65 height 20
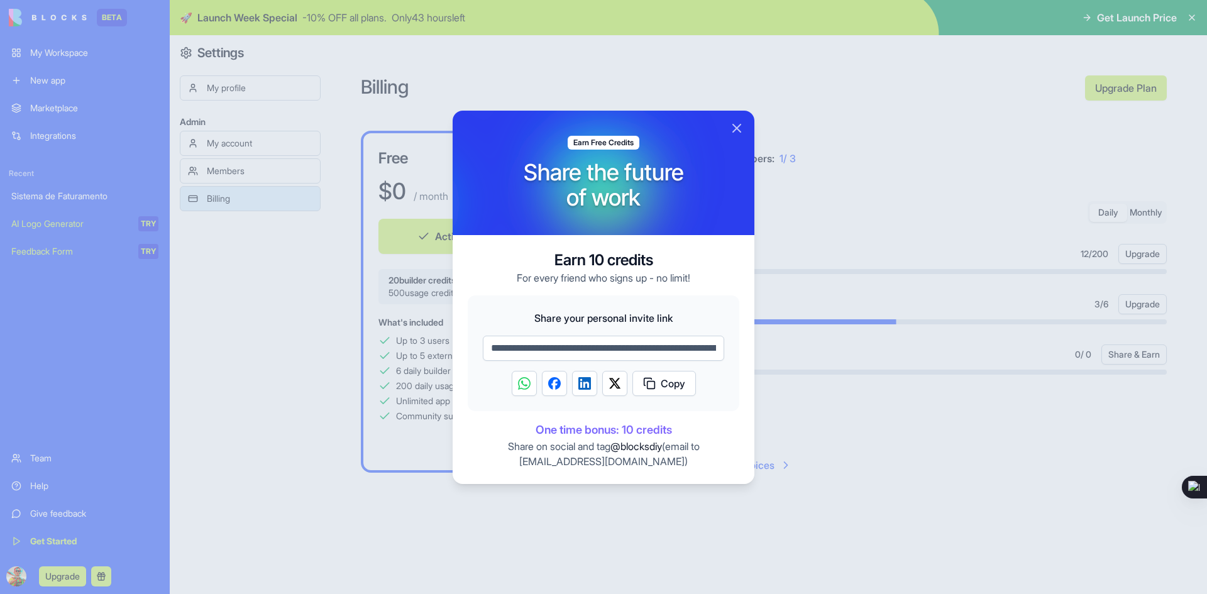
click at [659, 387] on button "Copy" at bounding box center [665, 383] width 64 height 25
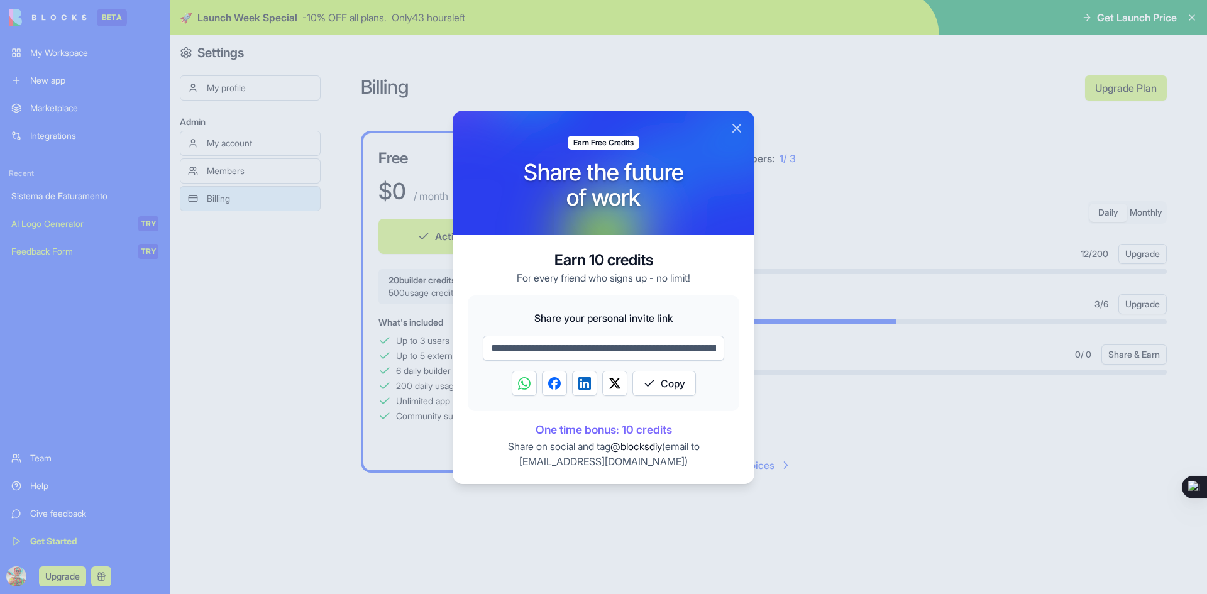
click at [734, 130] on button "Close" at bounding box center [736, 128] width 15 height 15
